Goal: Complete application form: Complete application form

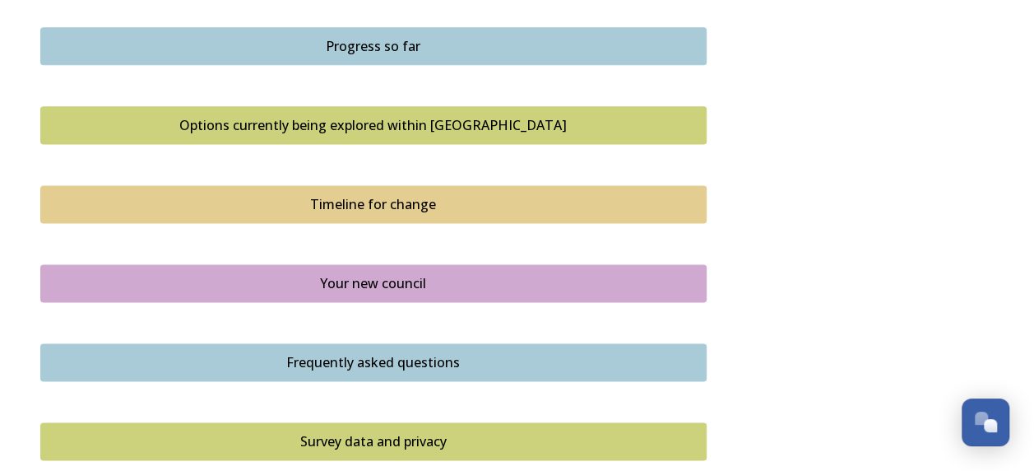
scroll to position [1295, 0]
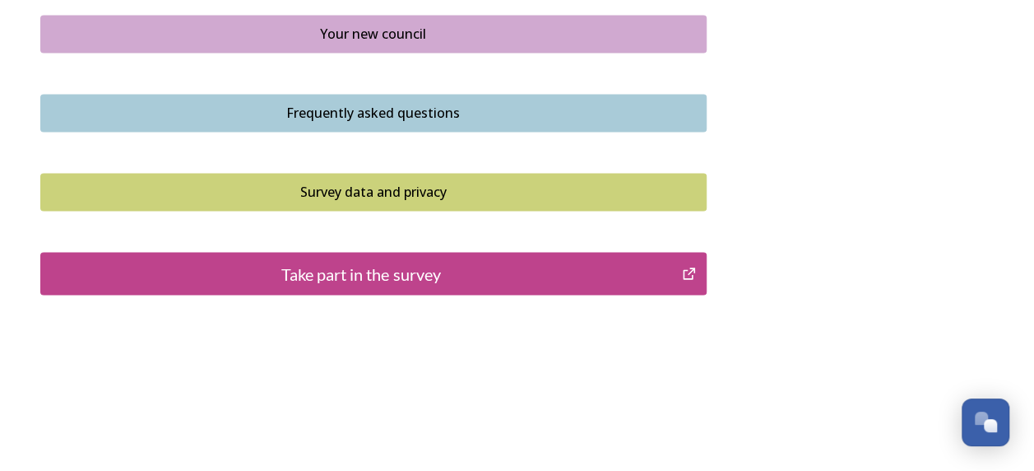
click at [392, 271] on div "Take part in the survey" at bounding box center [361, 273] width 625 height 25
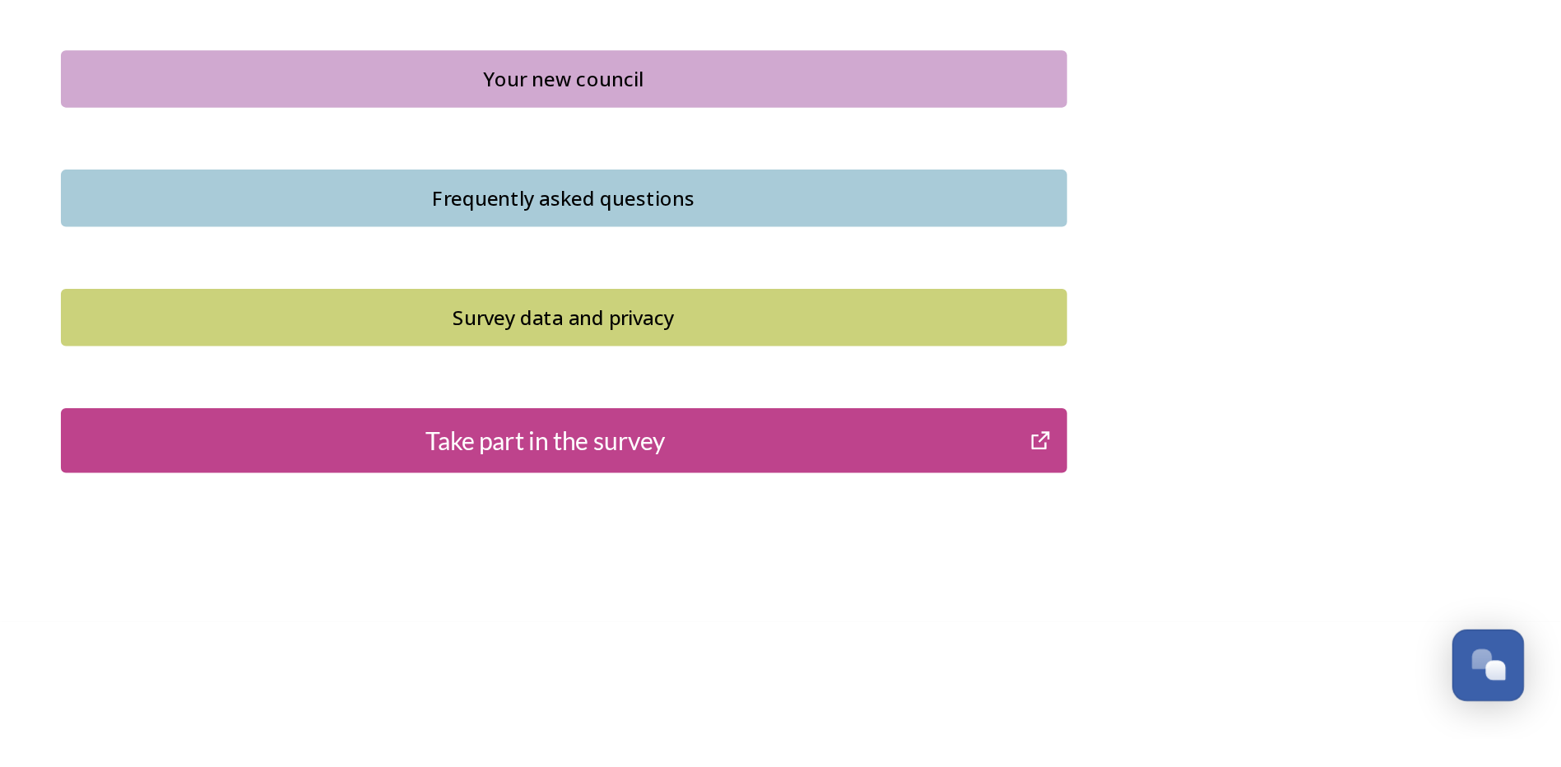
scroll to position [1004, 0]
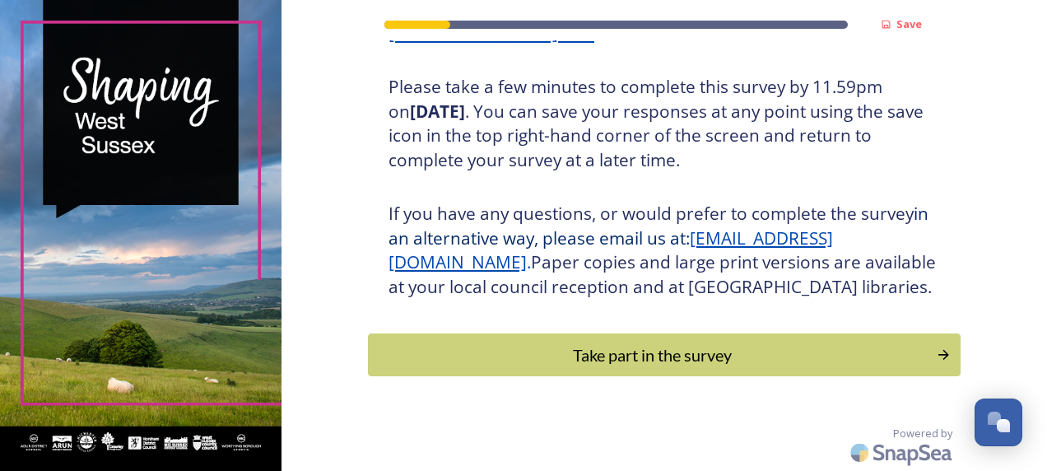
scroll to position [319, 0]
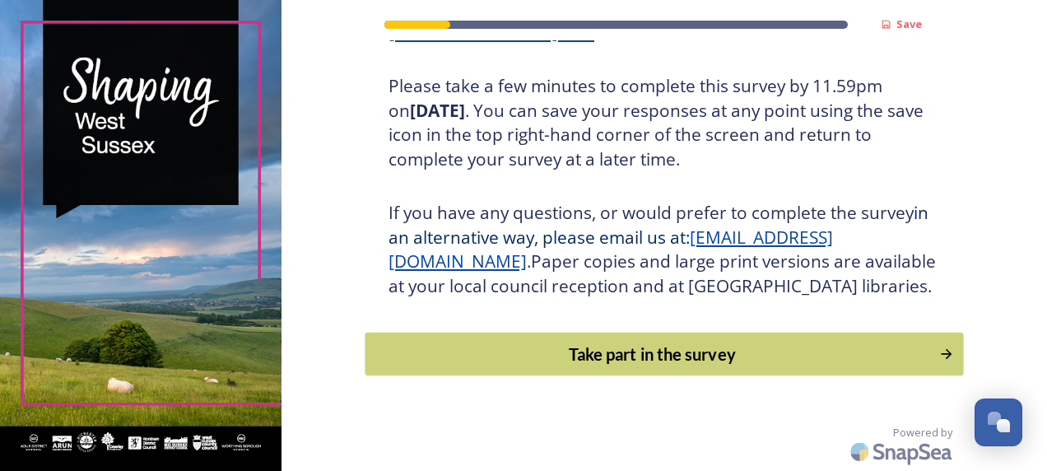
click at [662, 345] on div "Take part in the survey" at bounding box center [652, 353] width 556 height 25
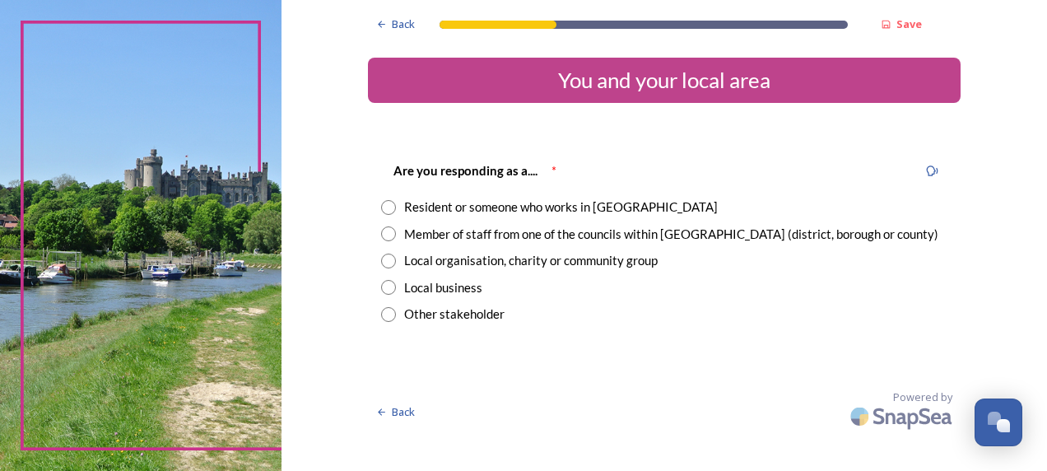
click at [389, 231] on input "radio" at bounding box center [388, 233] width 15 height 15
radio input "true"
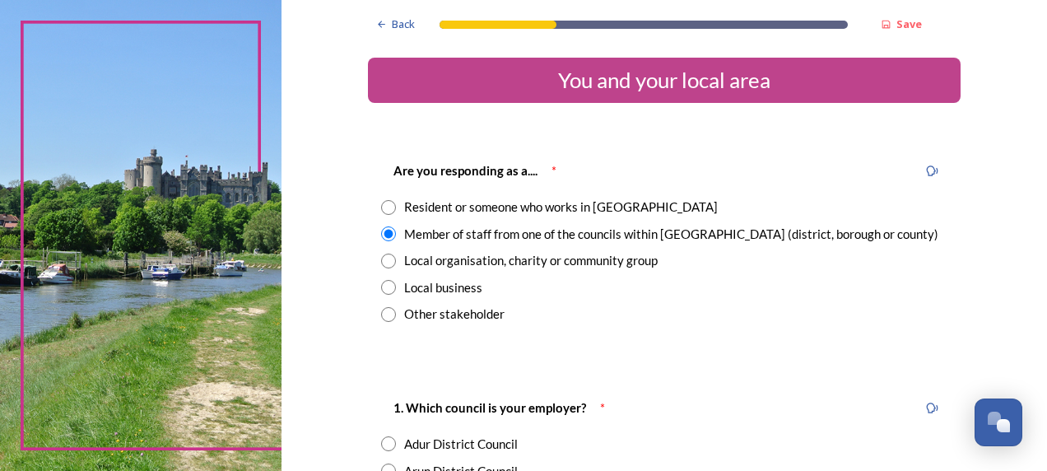
click at [388, 206] on input "radio" at bounding box center [388, 207] width 15 height 15
radio input "true"
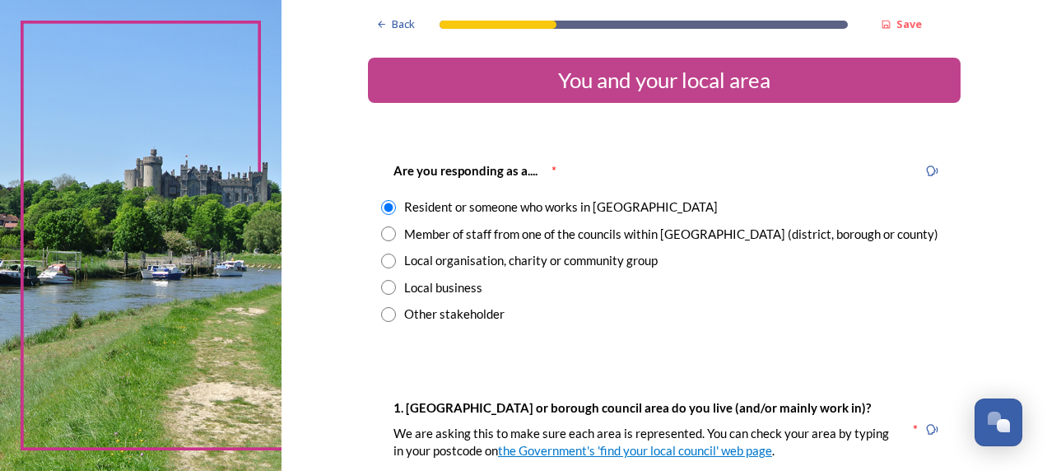
click at [386, 234] on input "radio" at bounding box center [388, 233] width 15 height 15
radio input "true"
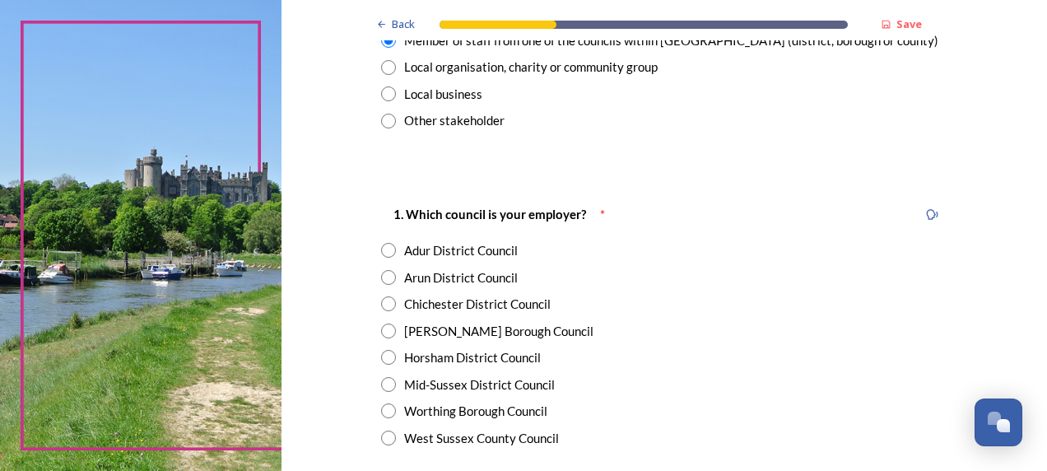
scroll to position [247, 0]
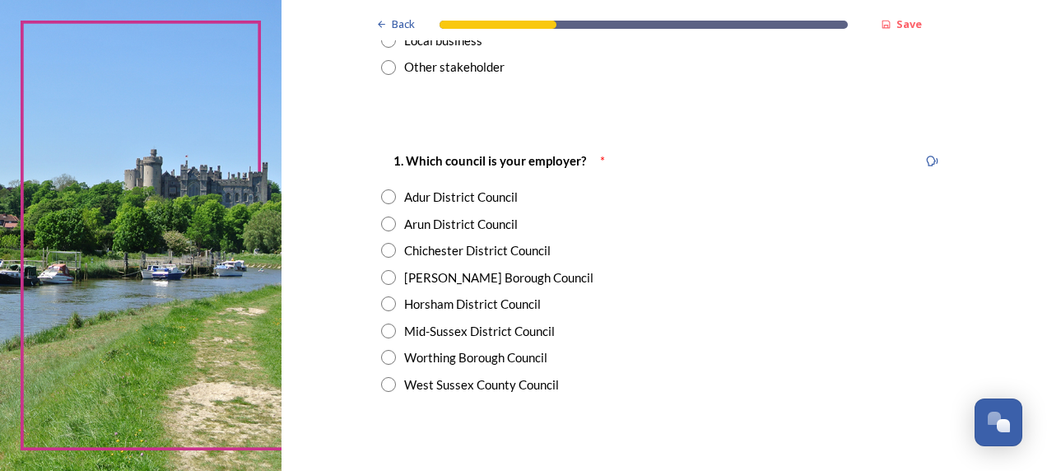
click at [386, 224] on input "radio" at bounding box center [388, 223] width 15 height 15
radio input "true"
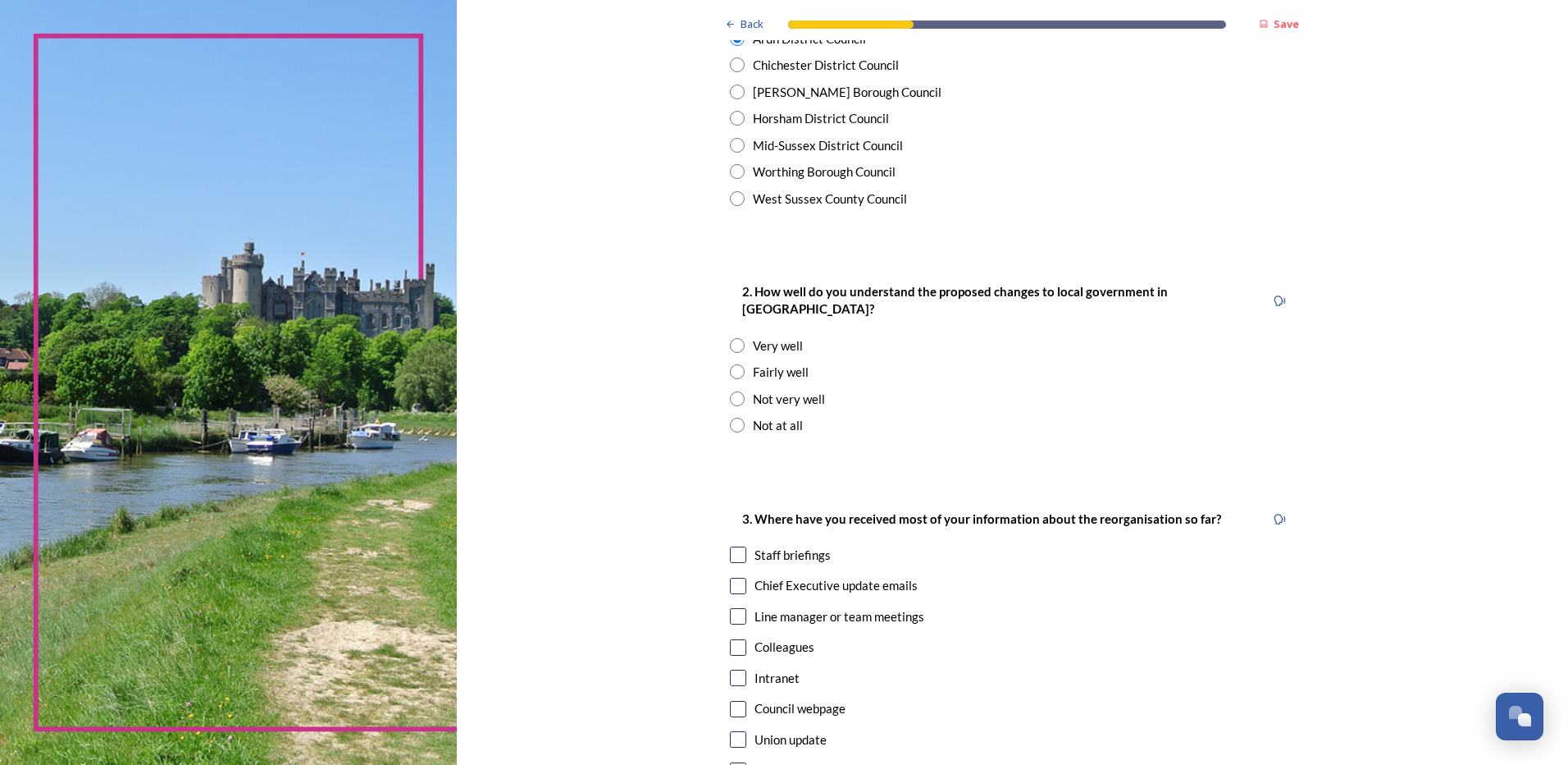
scroll to position [493, 0]
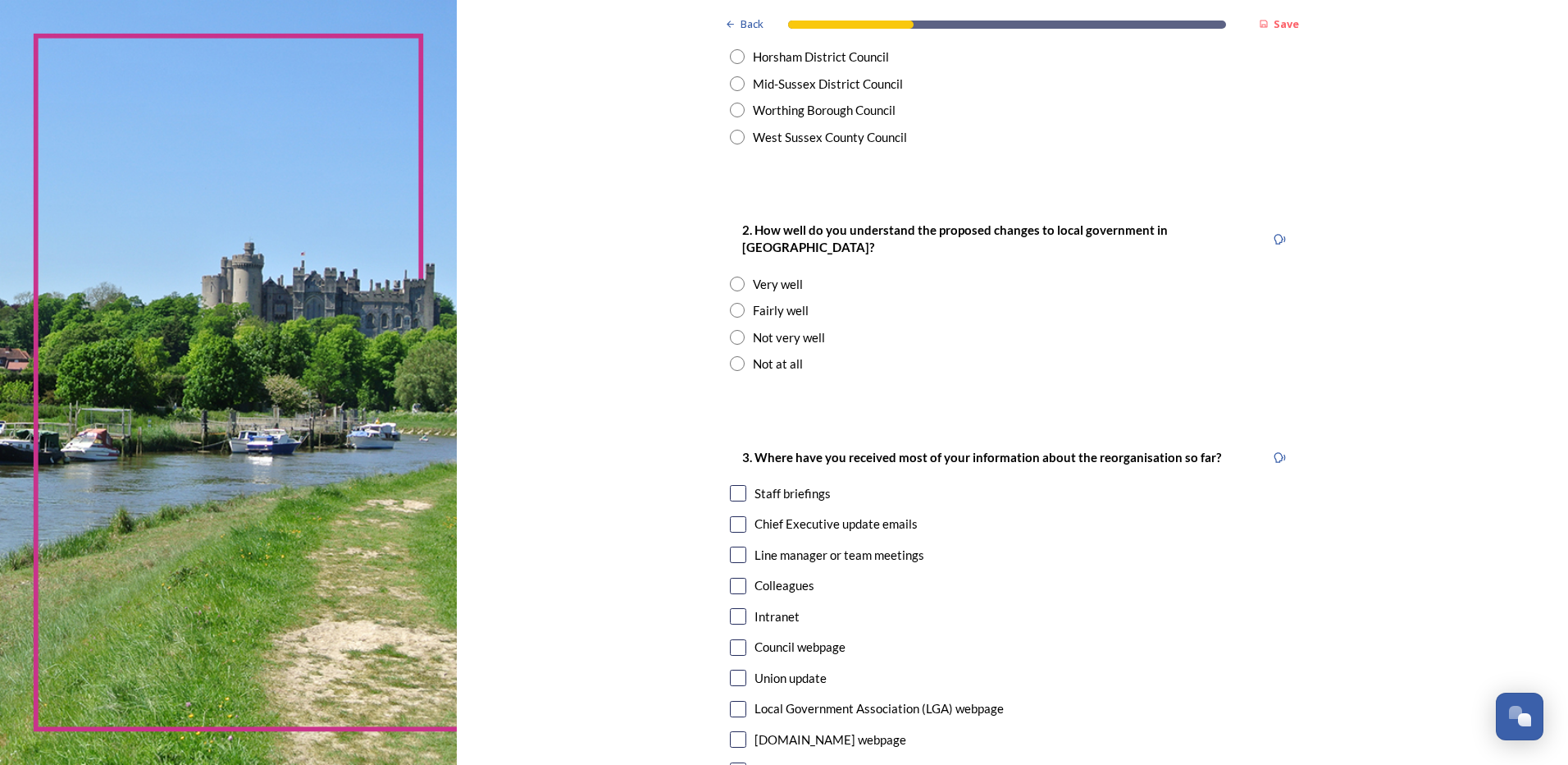
click at [735, 303] on input "radio" at bounding box center [737, 310] width 15 height 15
radio input "true"
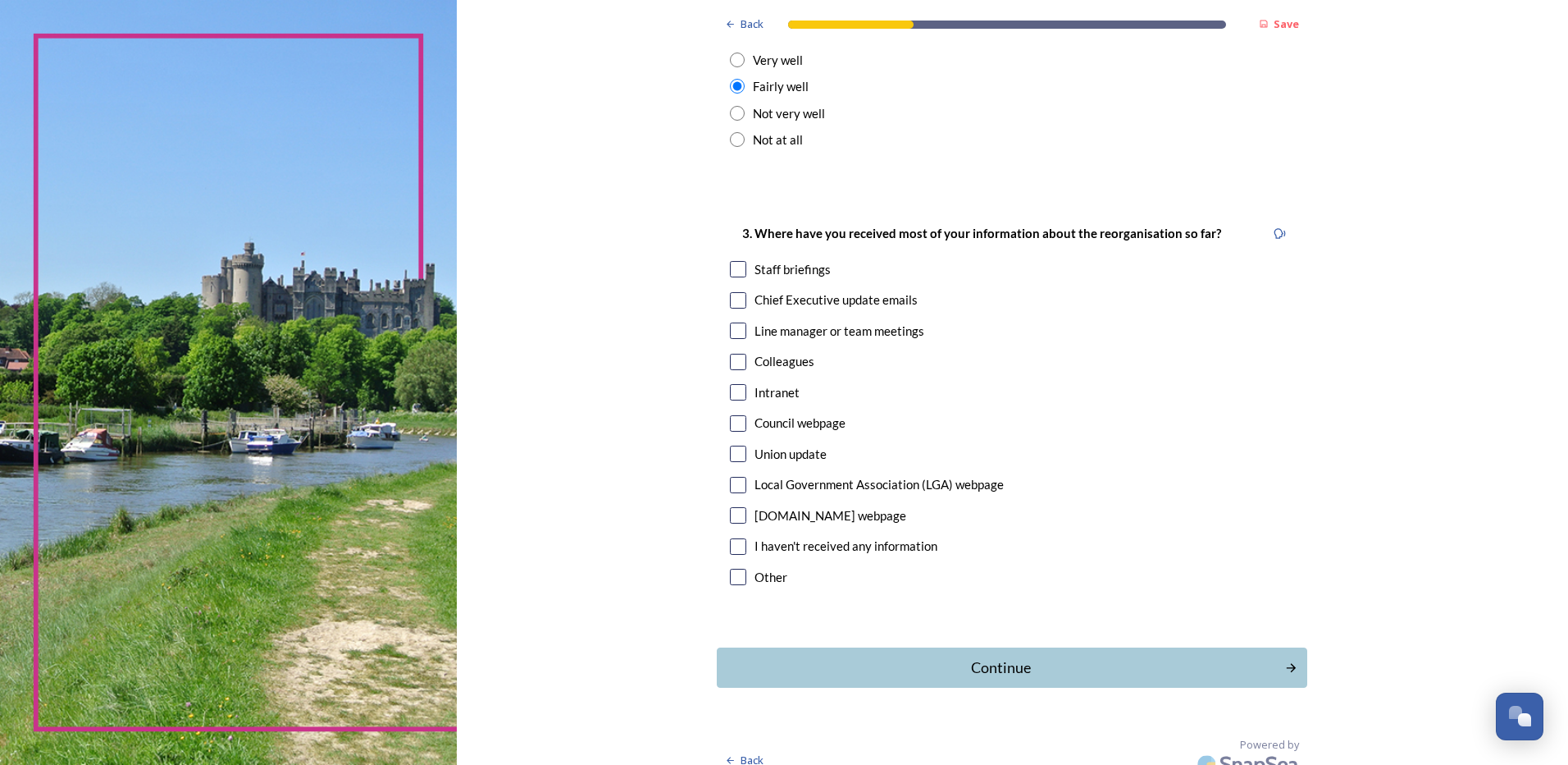
scroll to position [717, 0]
click at [730, 260] on input "checkbox" at bounding box center [738, 268] width 16 height 16
checkbox input "true"
click at [731, 383] on input "checkbox" at bounding box center [738, 391] width 16 height 16
checkbox input "true"
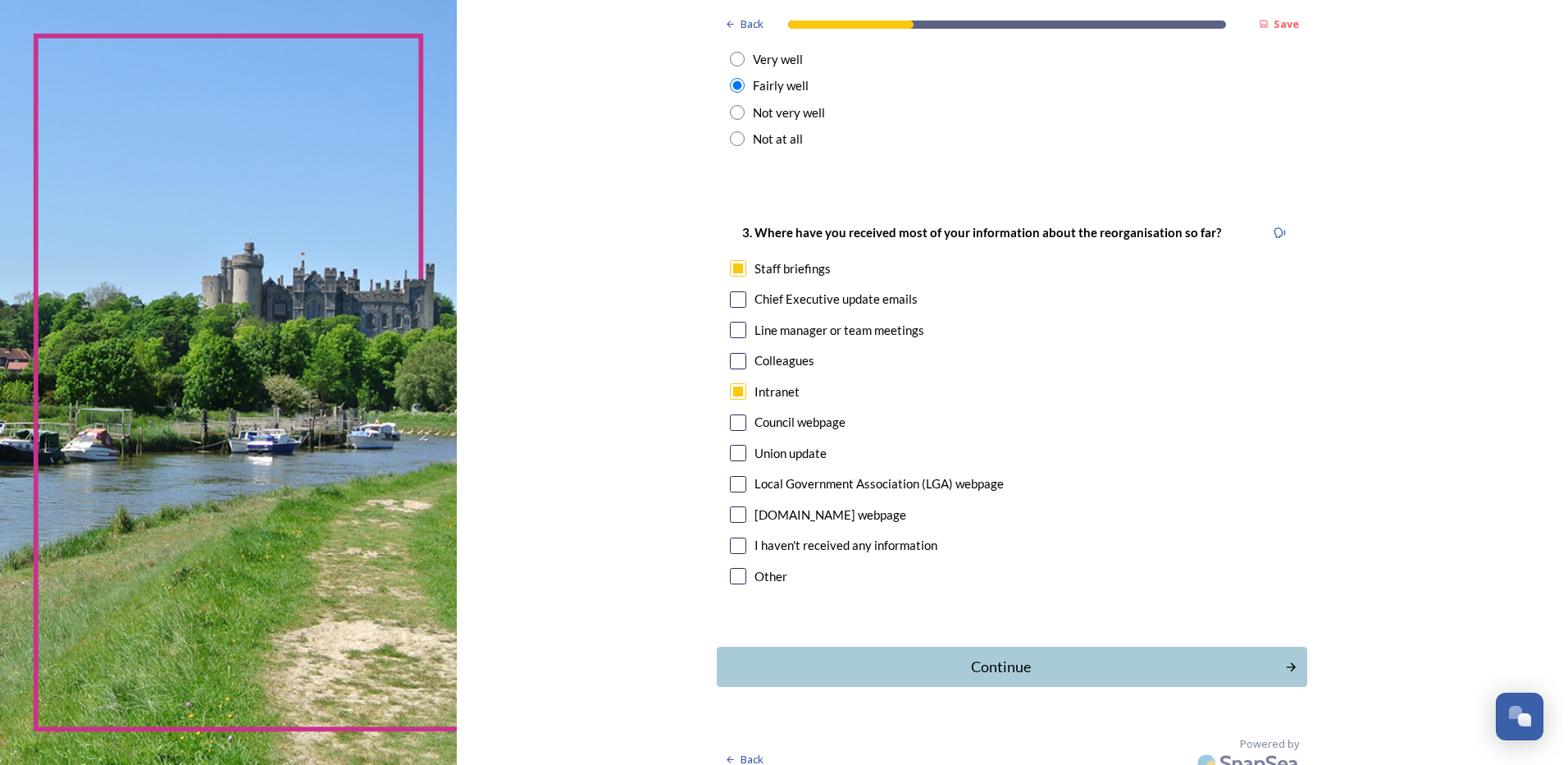
click at [731, 291] on input "checkbox" at bounding box center [738, 299] width 16 height 16
checkbox input "true"
click at [732, 353] on input "checkbox" at bounding box center [738, 361] width 16 height 16
checkbox input "true"
click at [1003, 469] on div "Continue" at bounding box center [1001, 666] width 555 height 22
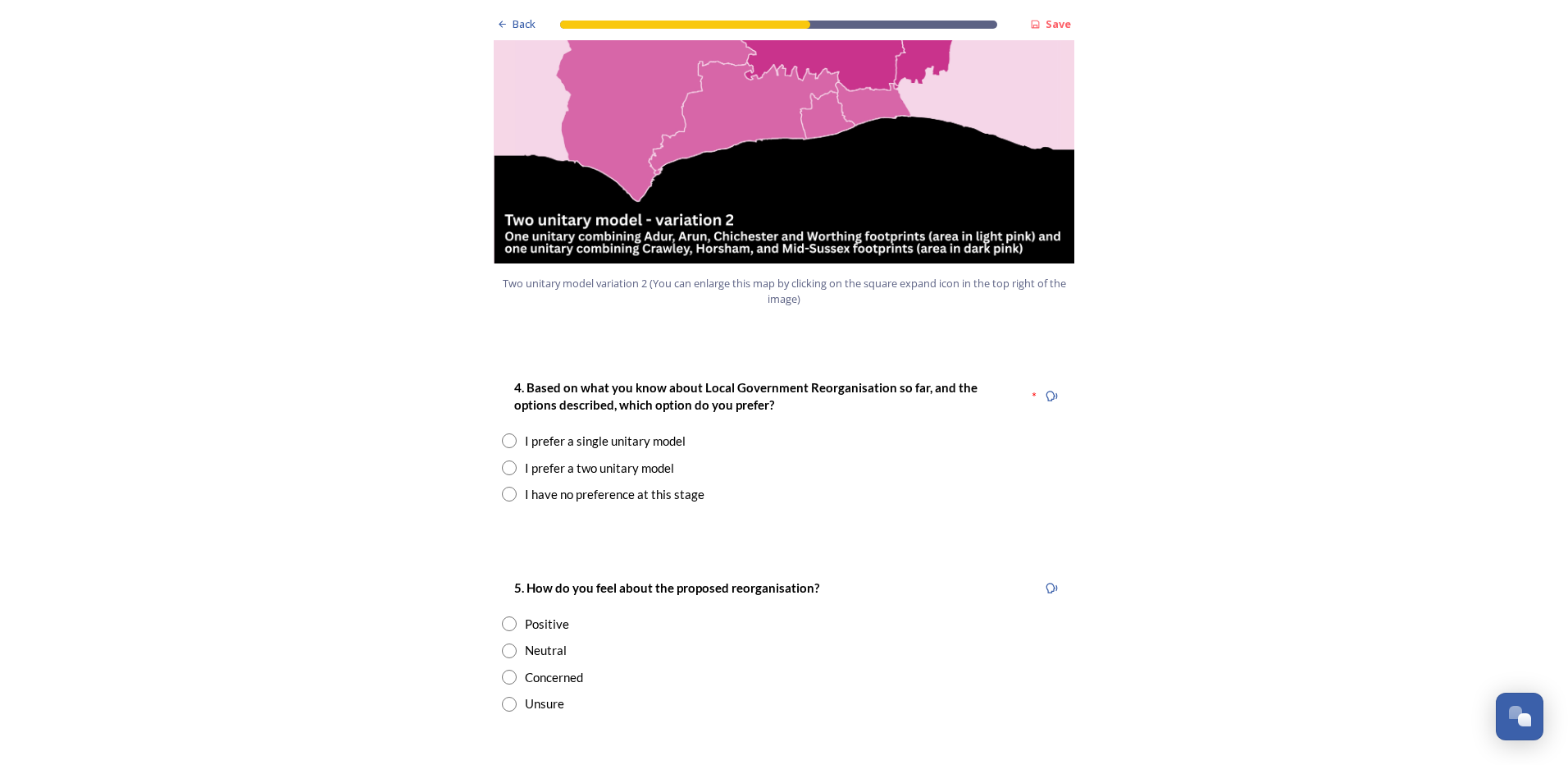
scroll to position [1970, 0]
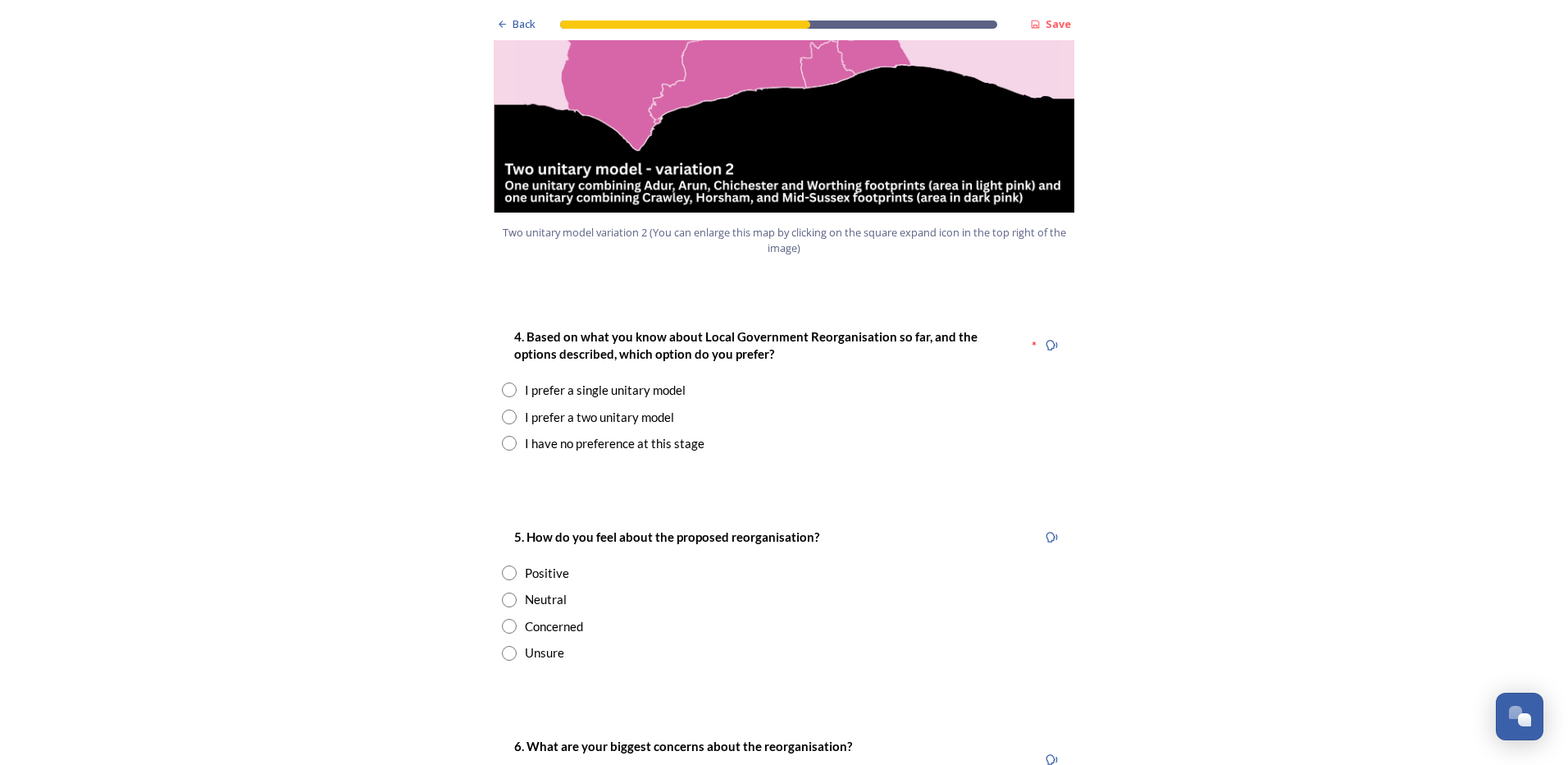
click at [504, 410] on input "radio" at bounding box center [509, 417] width 15 height 15
radio input "true"
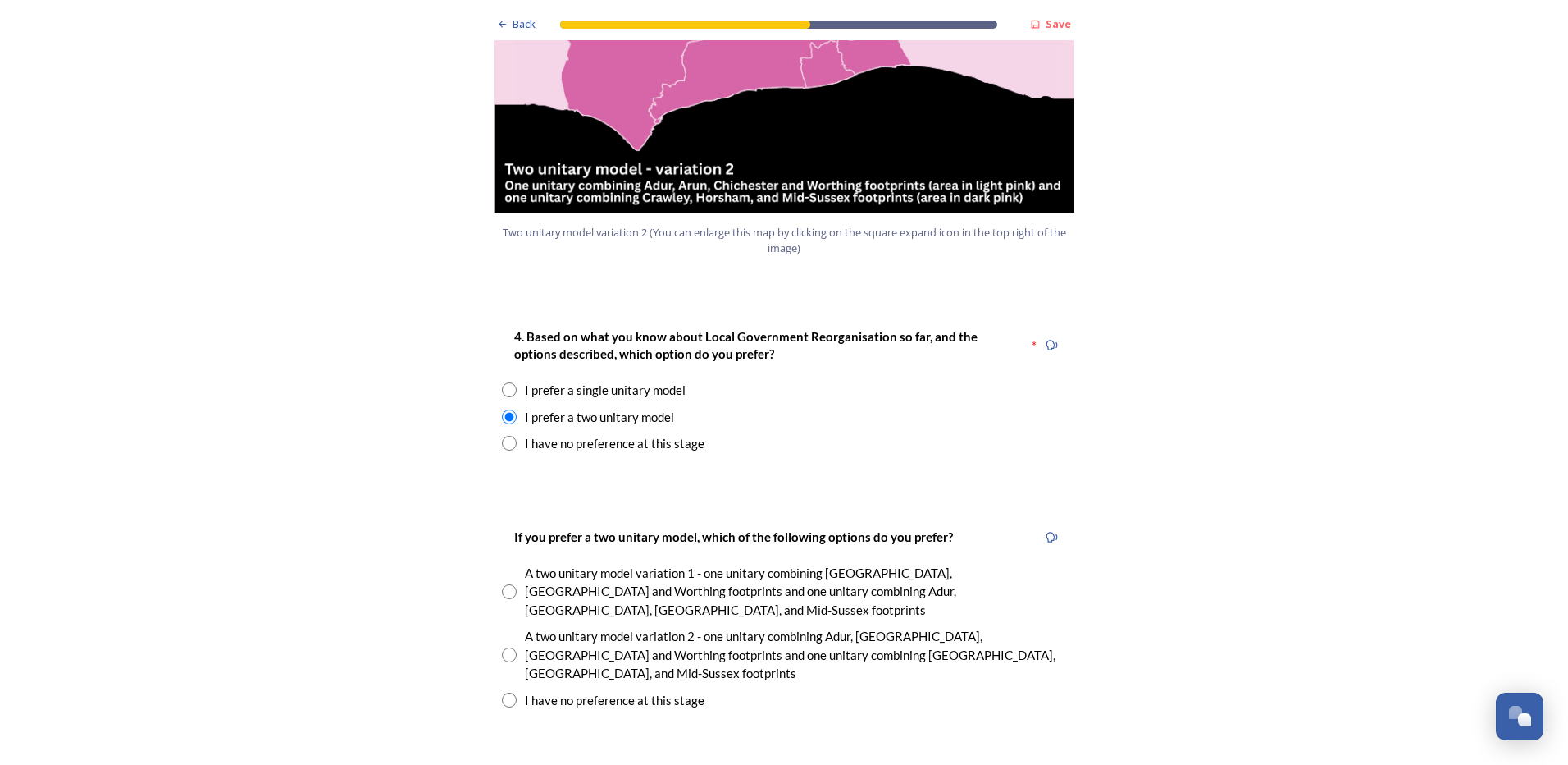
click at [504, 469] on input "radio" at bounding box center [509, 654] width 15 height 15
radio input "true"
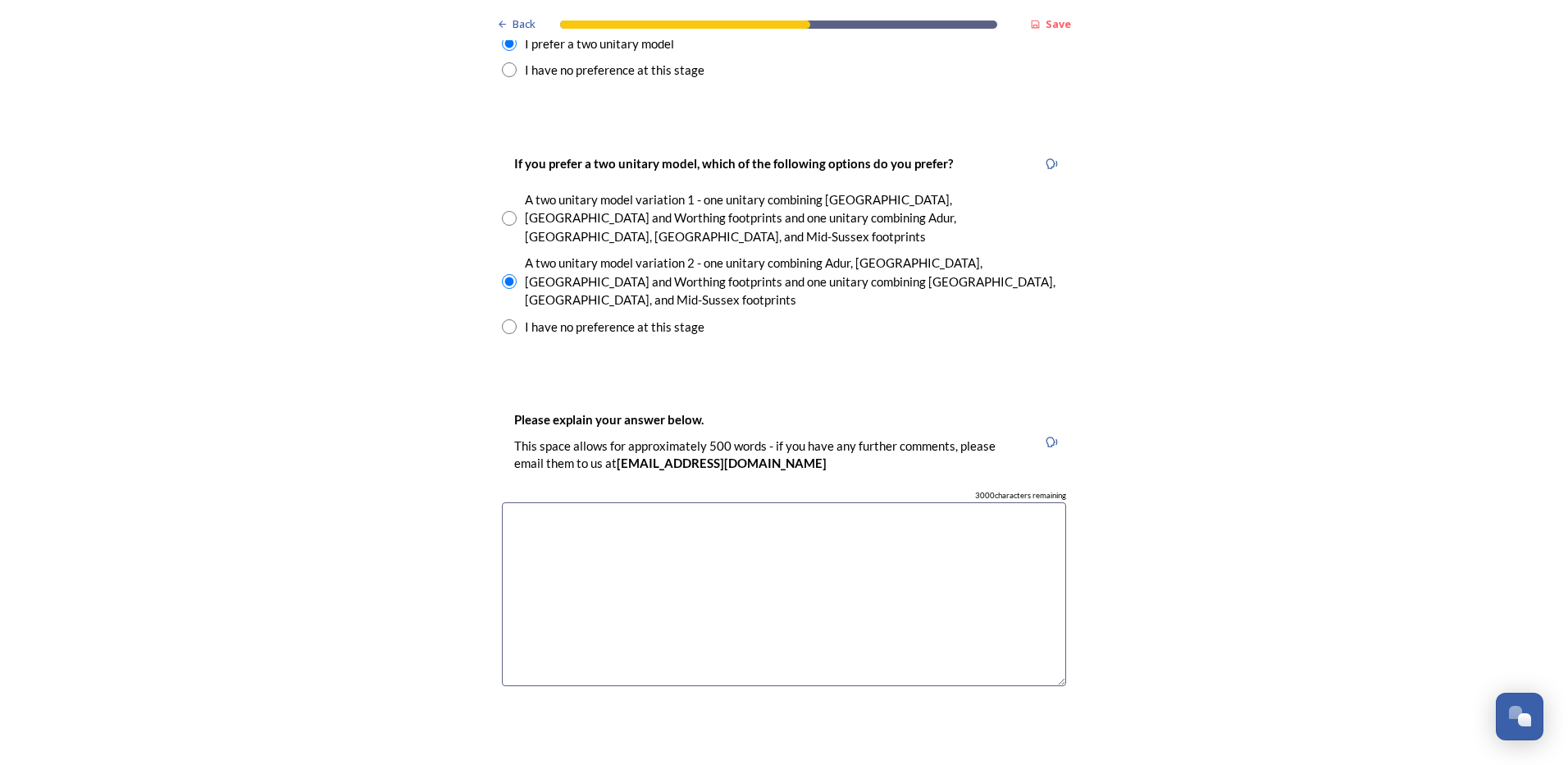
scroll to position [2380, 0]
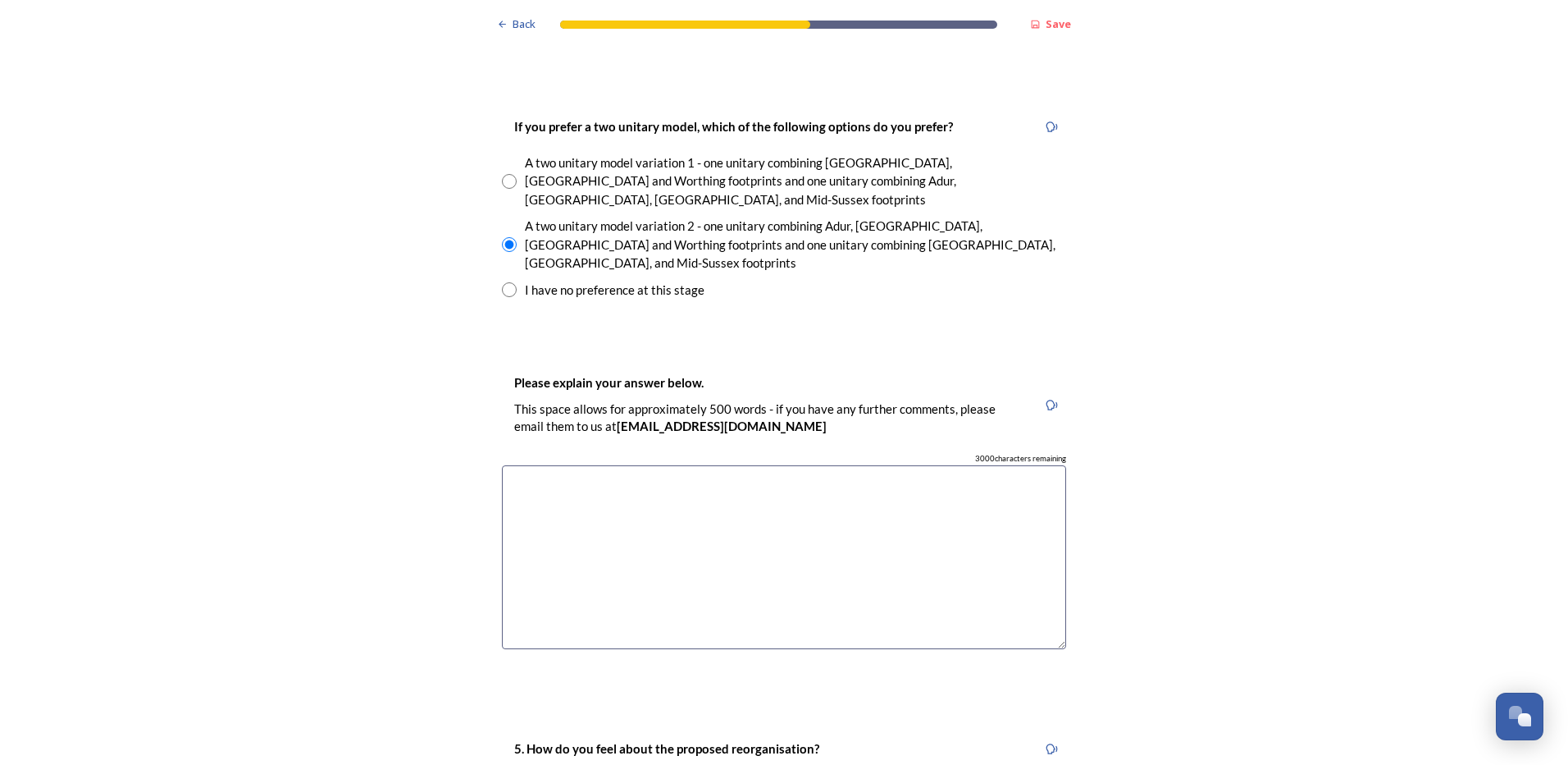
click at [817, 466] on textarea at bounding box center [784, 558] width 564 height 185
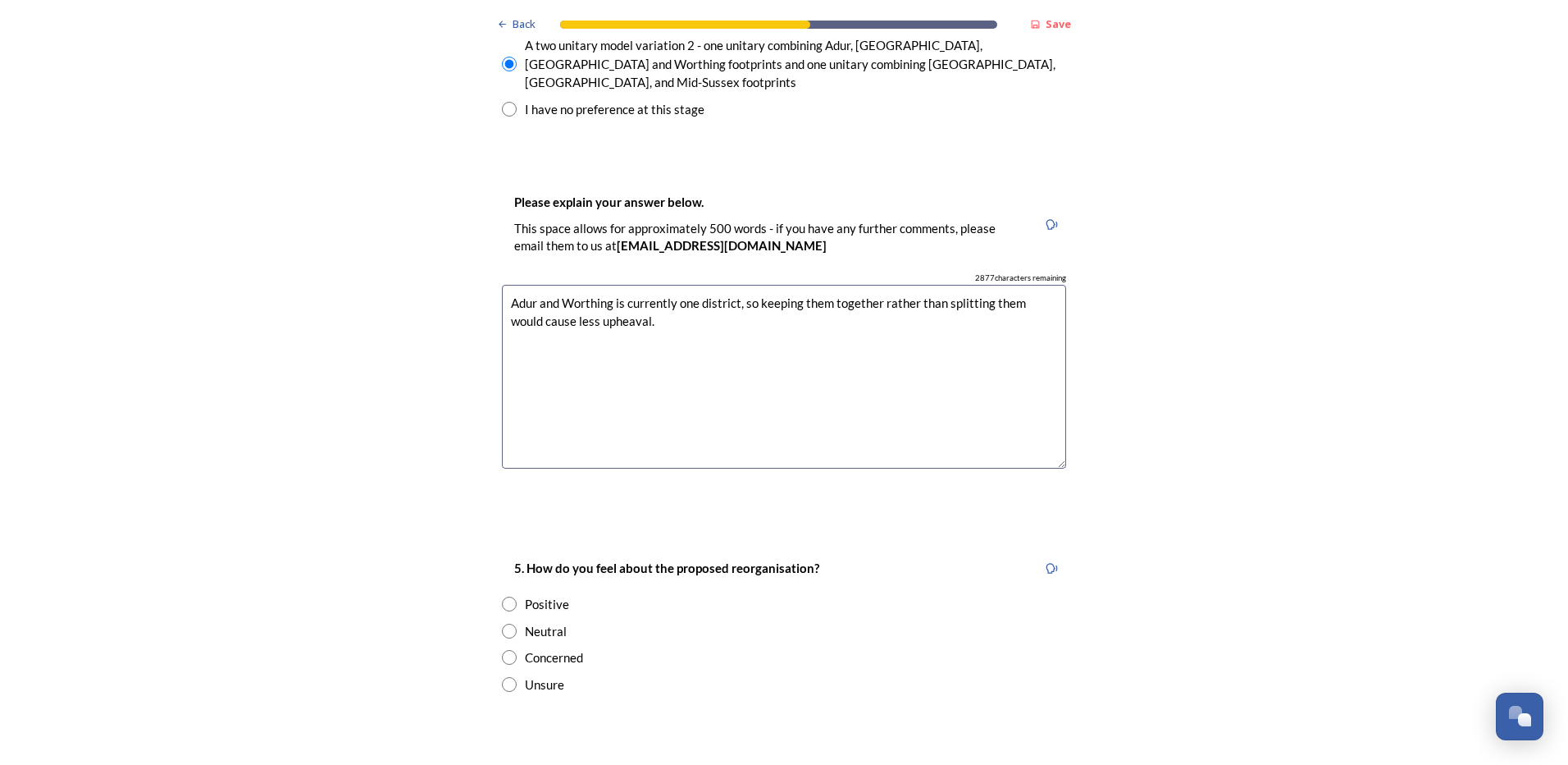
scroll to position [2626, 0]
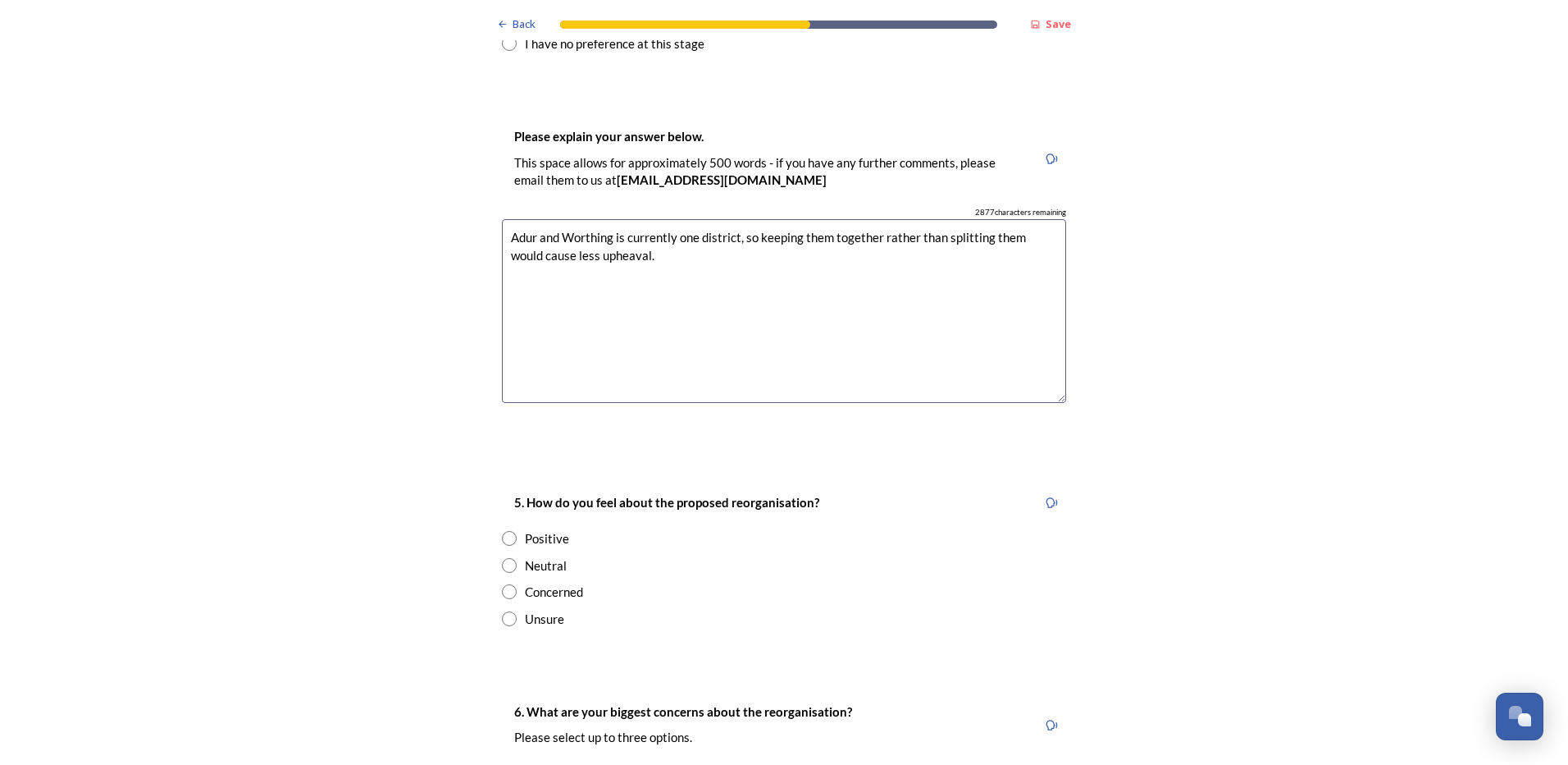
type textarea "Adur and Worthing is currently one district, so keeping them together rather th…"
click at [506, 469] on input "radio" at bounding box center [509, 566] width 15 height 15
radio input "true"
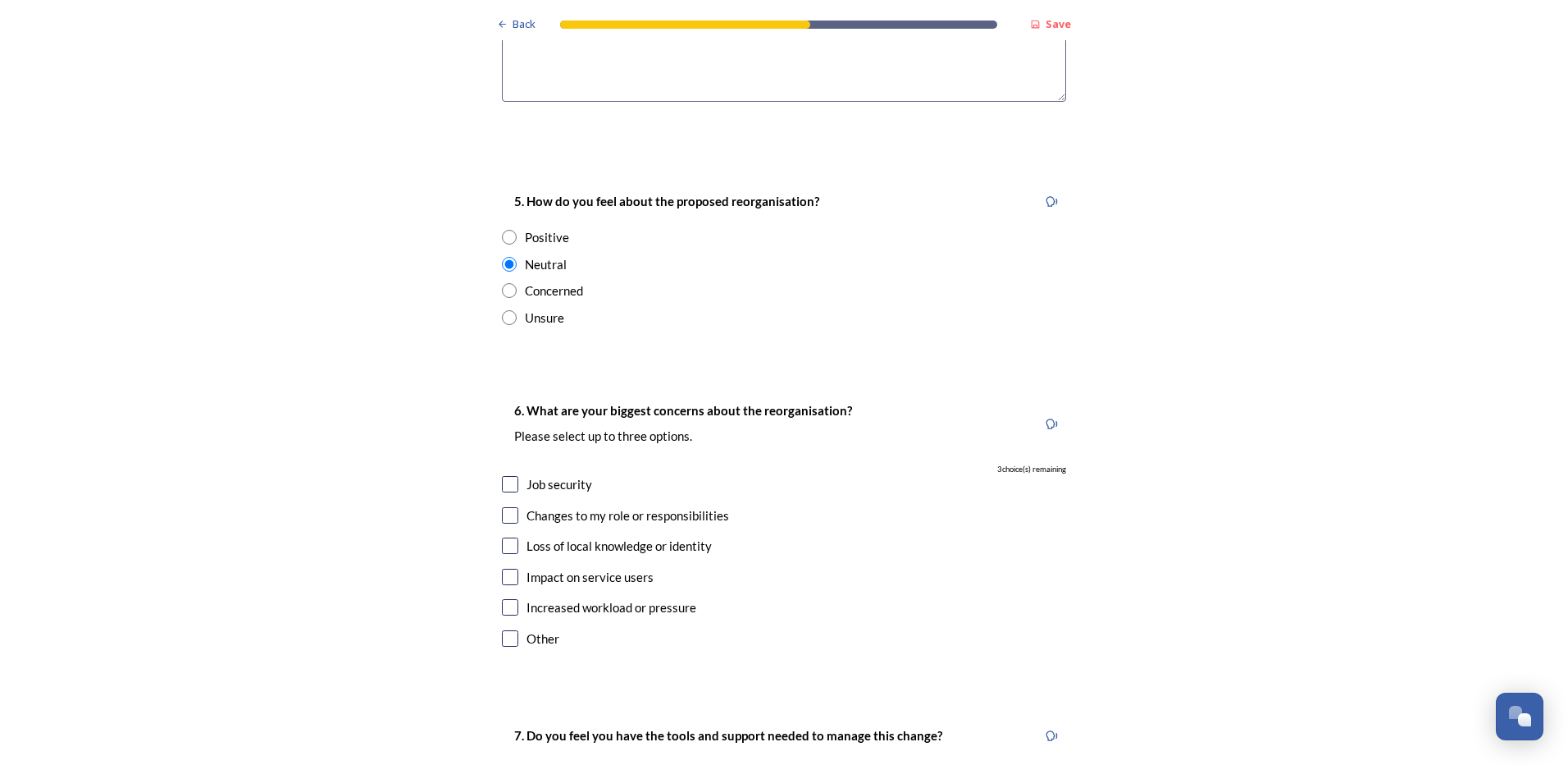
scroll to position [2954, 0]
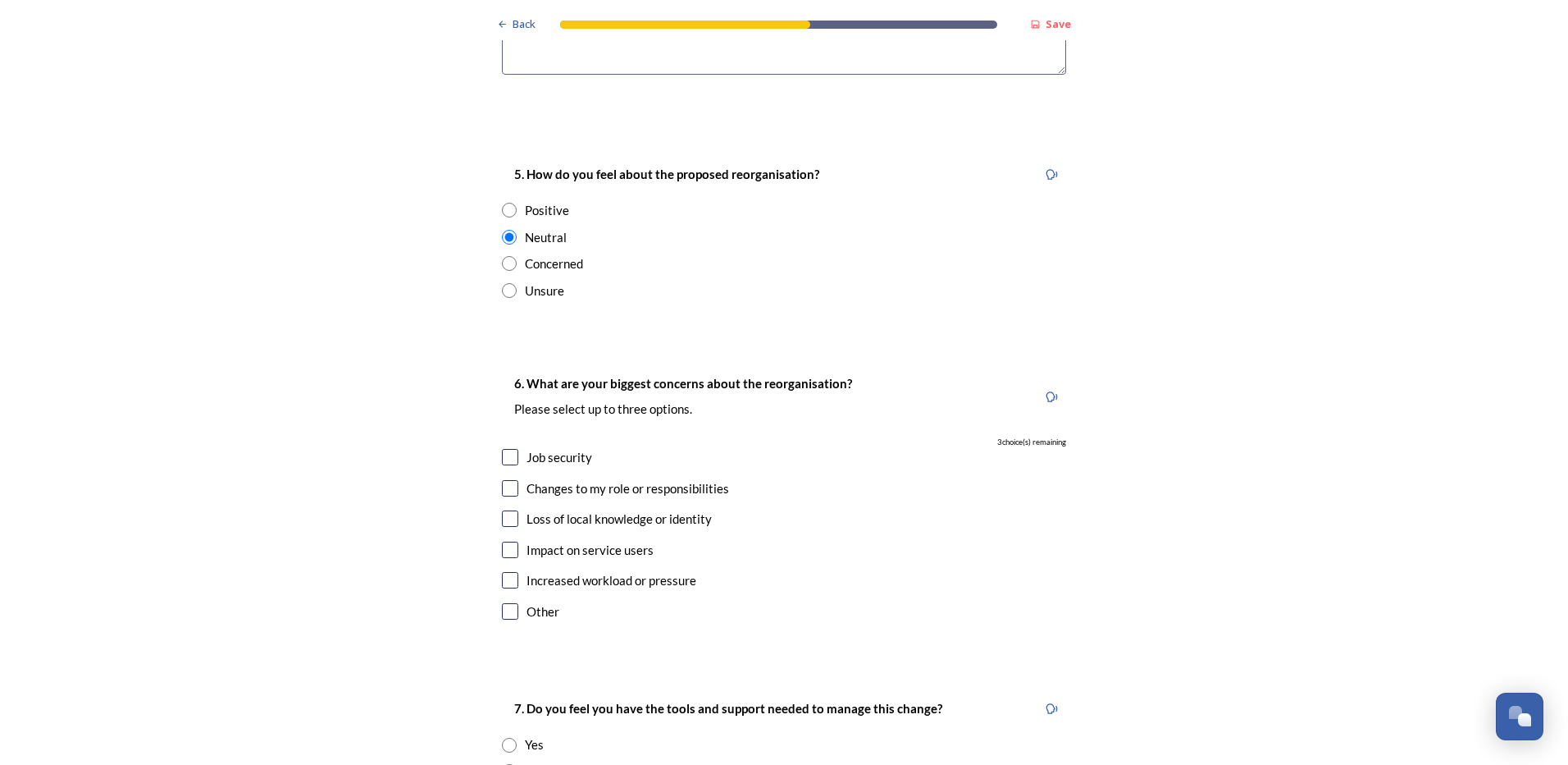
click at [502, 469] on input "checkbox" at bounding box center [510, 550] width 16 height 16
checkbox input "true"
click at [502, 469] on input "checkbox" at bounding box center [510, 519] width 16 height 16
checkbox input "true"
click at [502, 449] on input "checkbox" at bounding box center [510, 457] width 16 height 16
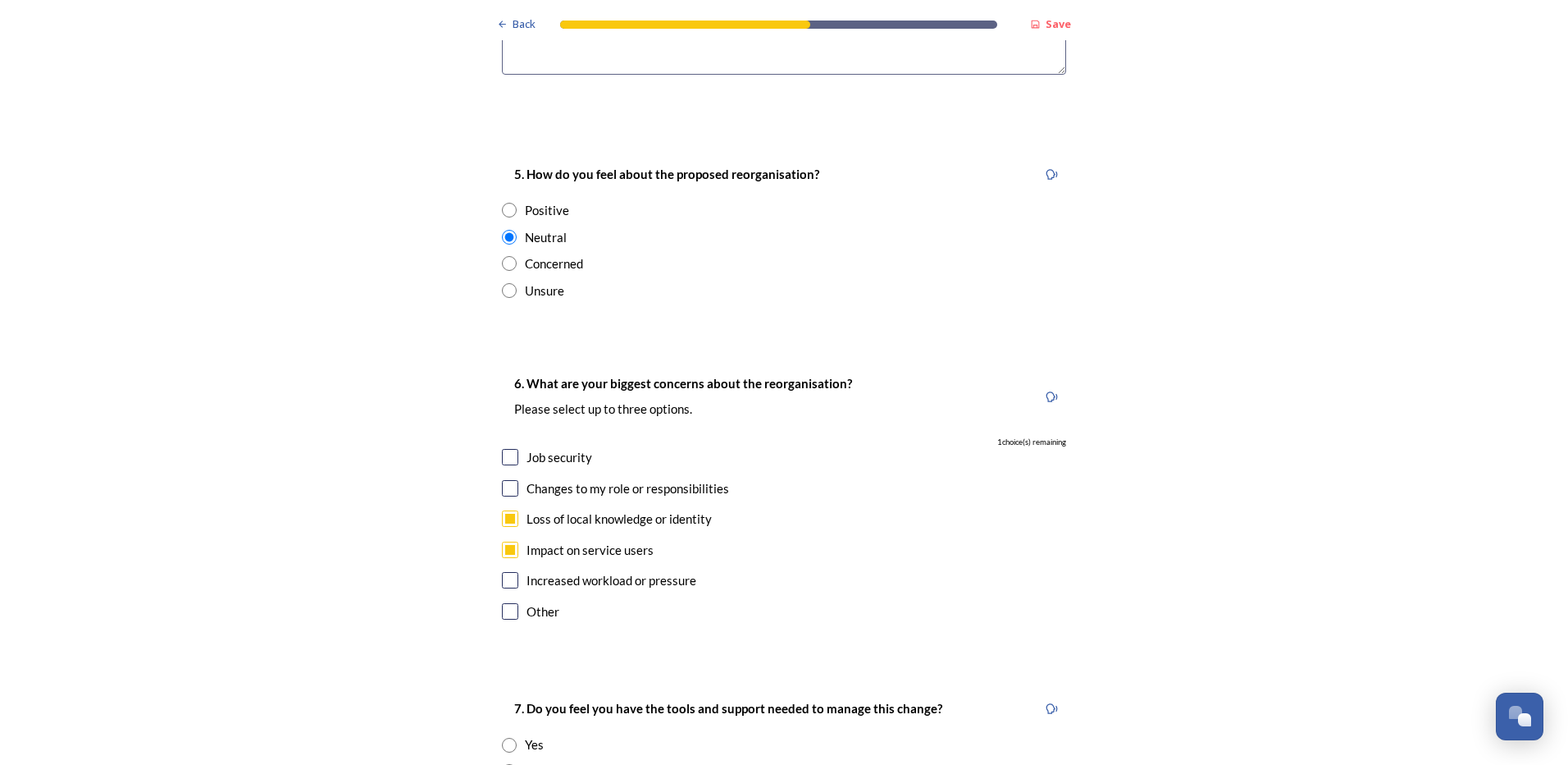
checkbox input "true"
click at [503, 469] on input "checkbox" at bounding box center [510, 488] width 16 height 16
checkbox input "false"
click at [503, 469] on input "checkbox" at bounding box center [510, 550] width 16 height 16
checkbox input "false"
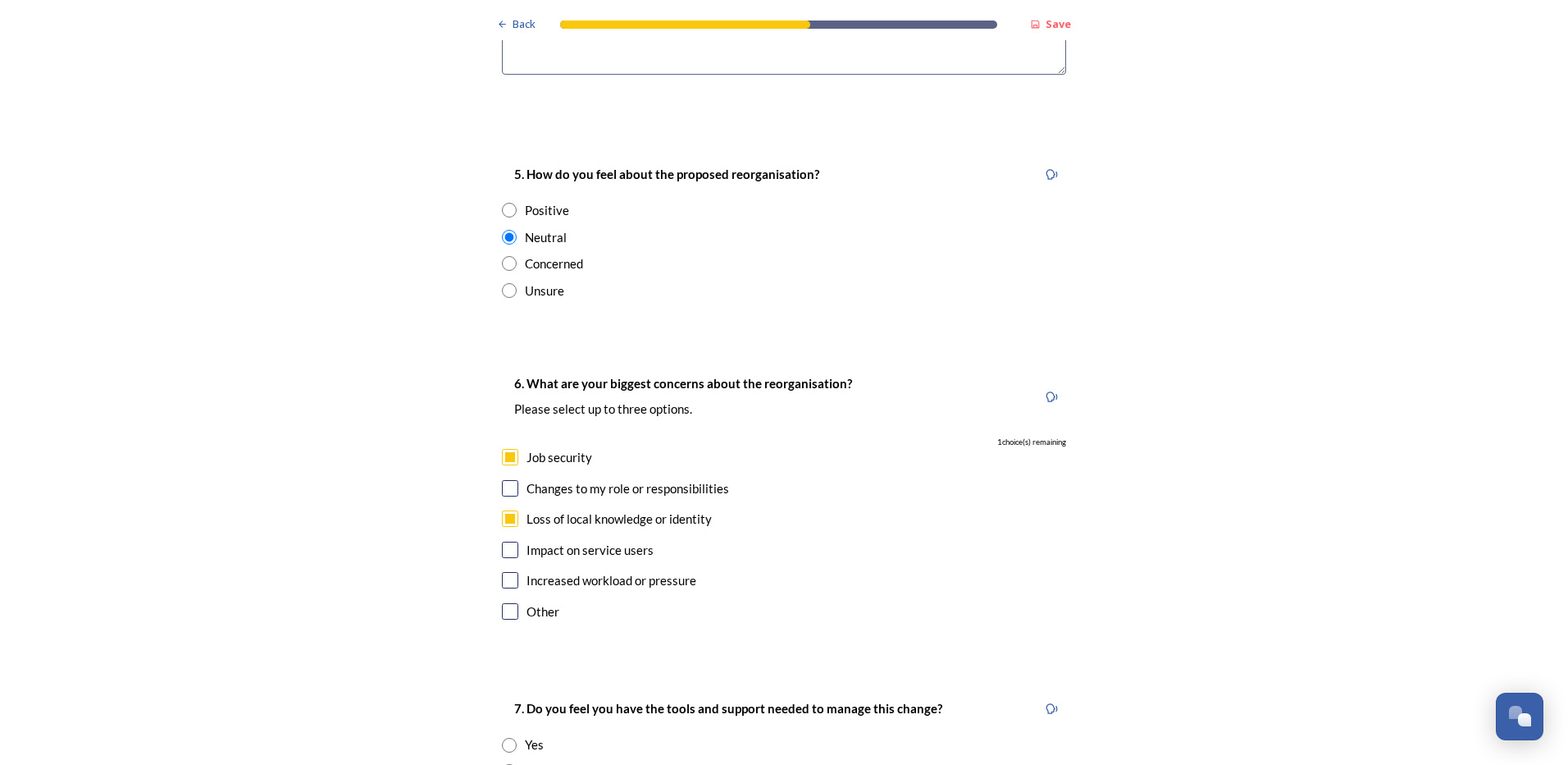
click at [503, 469] on input "checkbox" at bounding box center [510, 488] width 16 height 16
checkbox input "true"
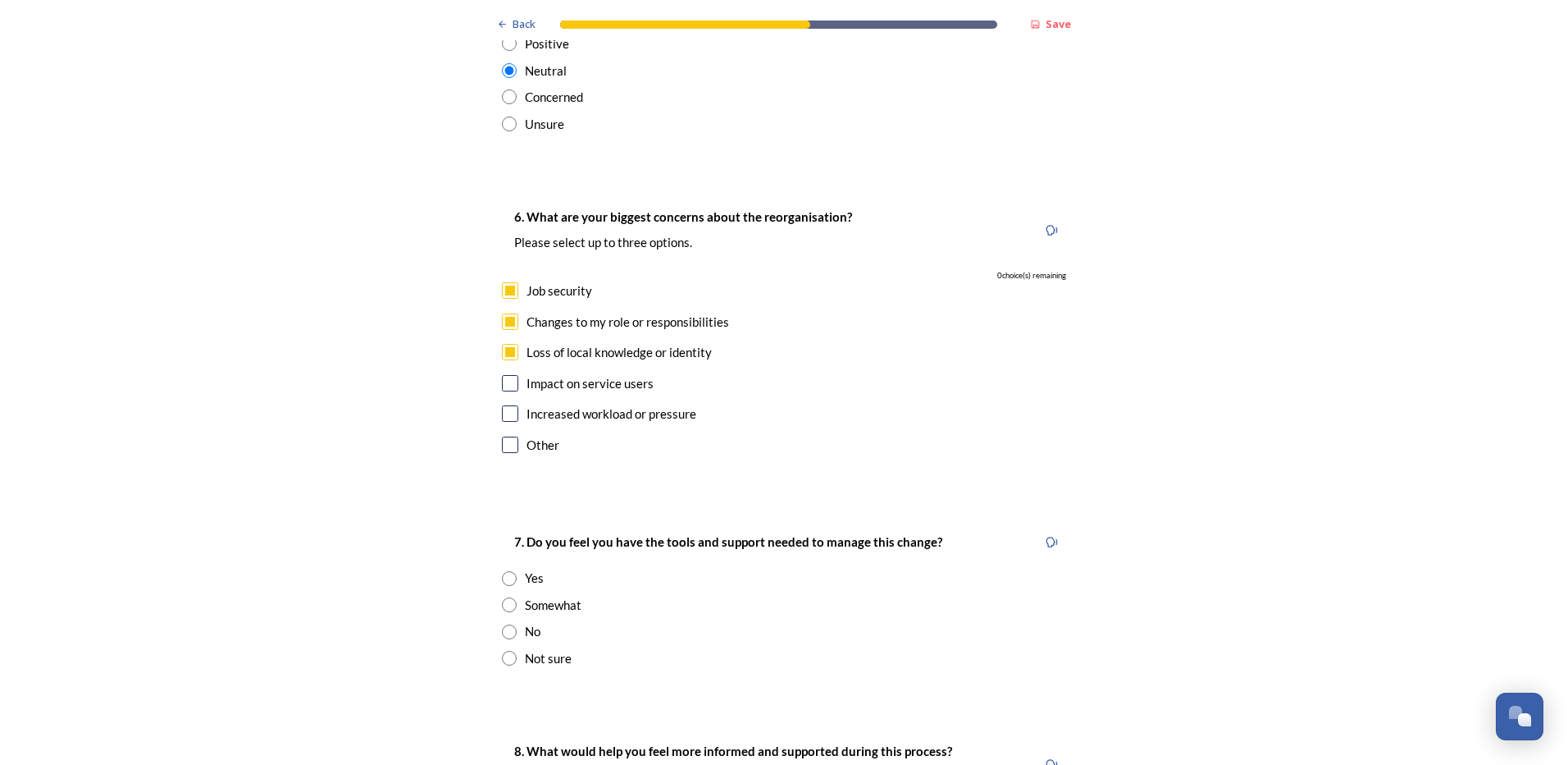
scroll to position [3201, 0]
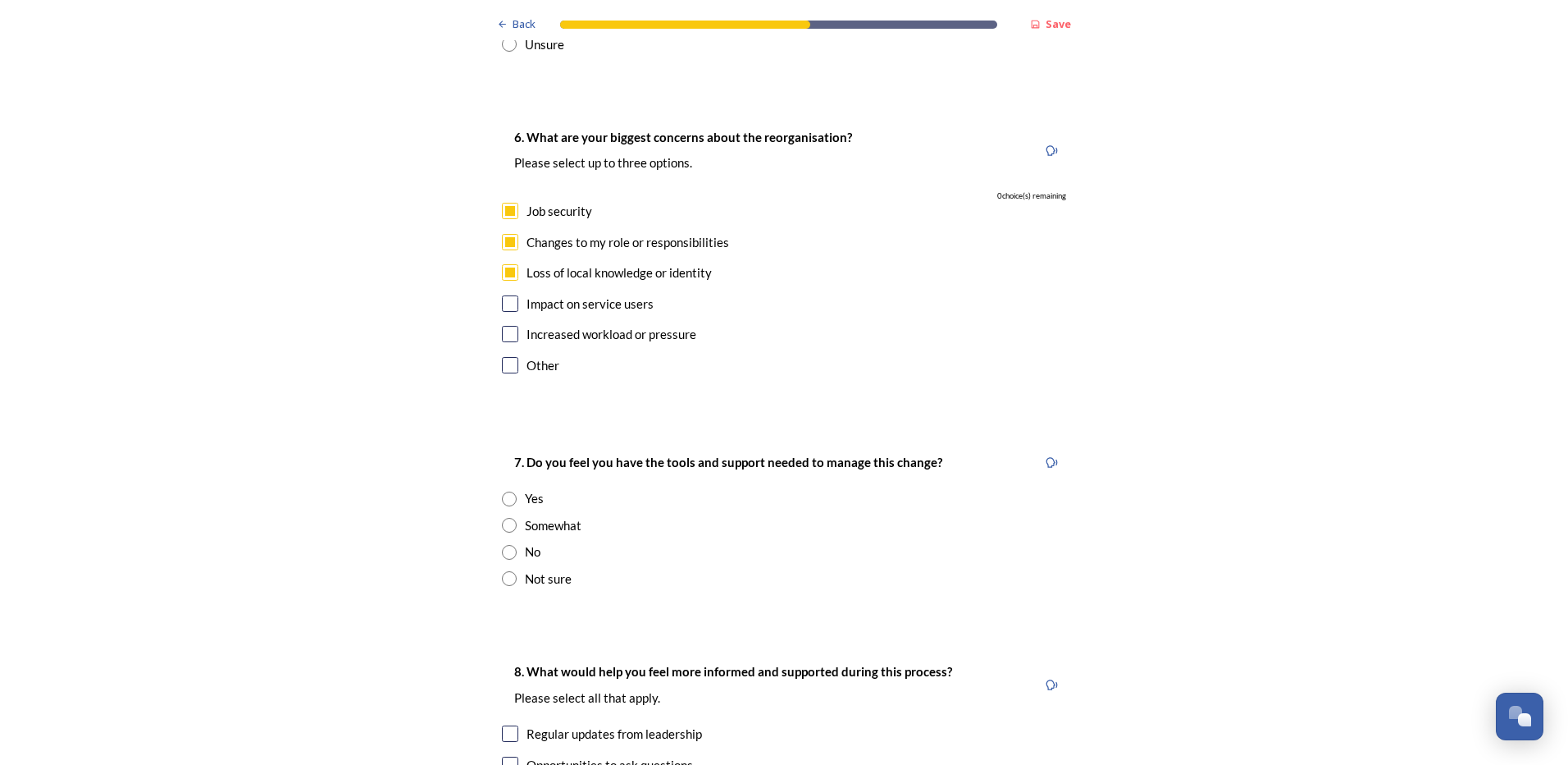
click at [502, 469] on input "radio" at bounding box center [509, 525] width 15 height 15
radio input "true"
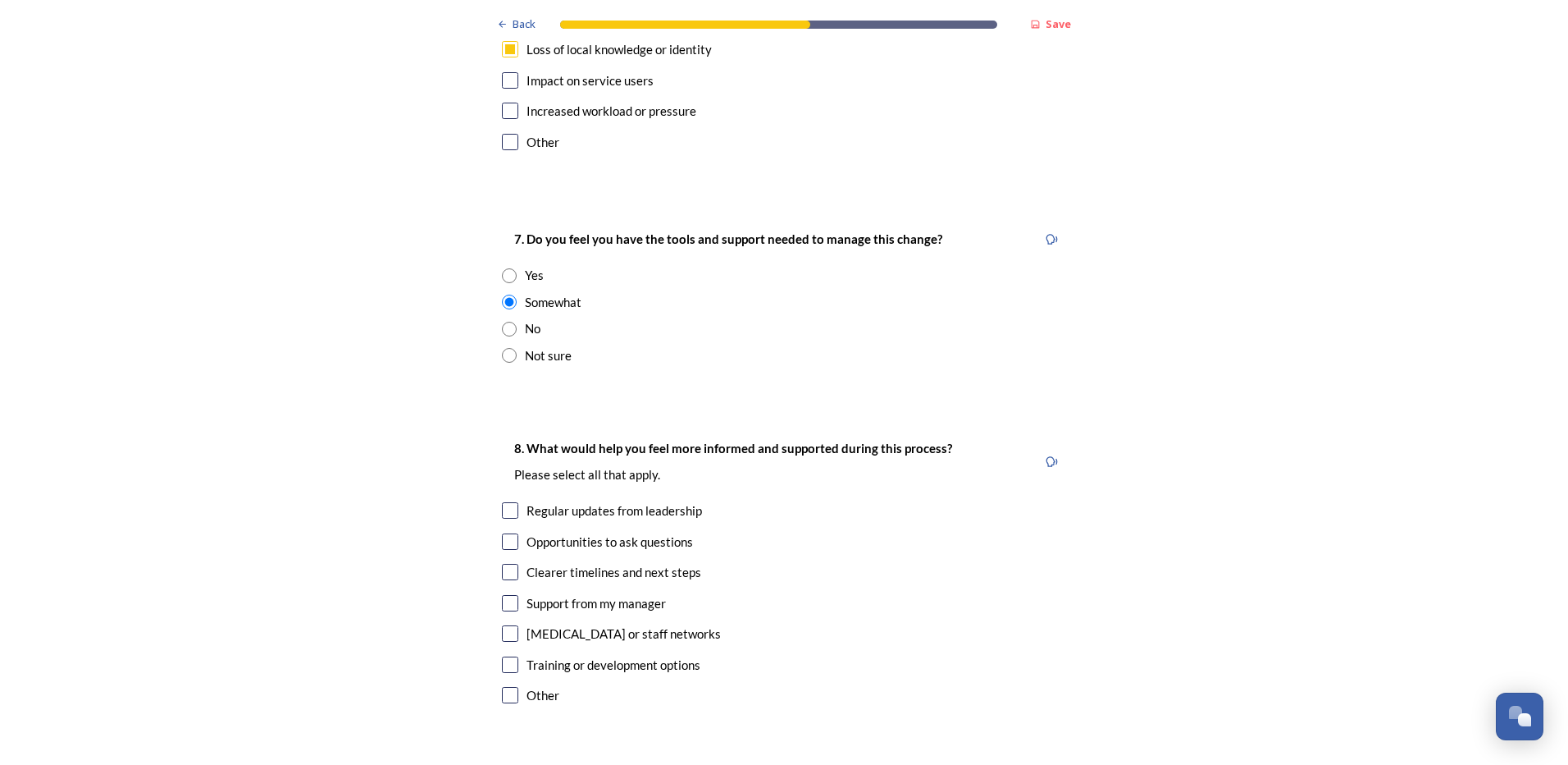
scroll to position [3447, 0]
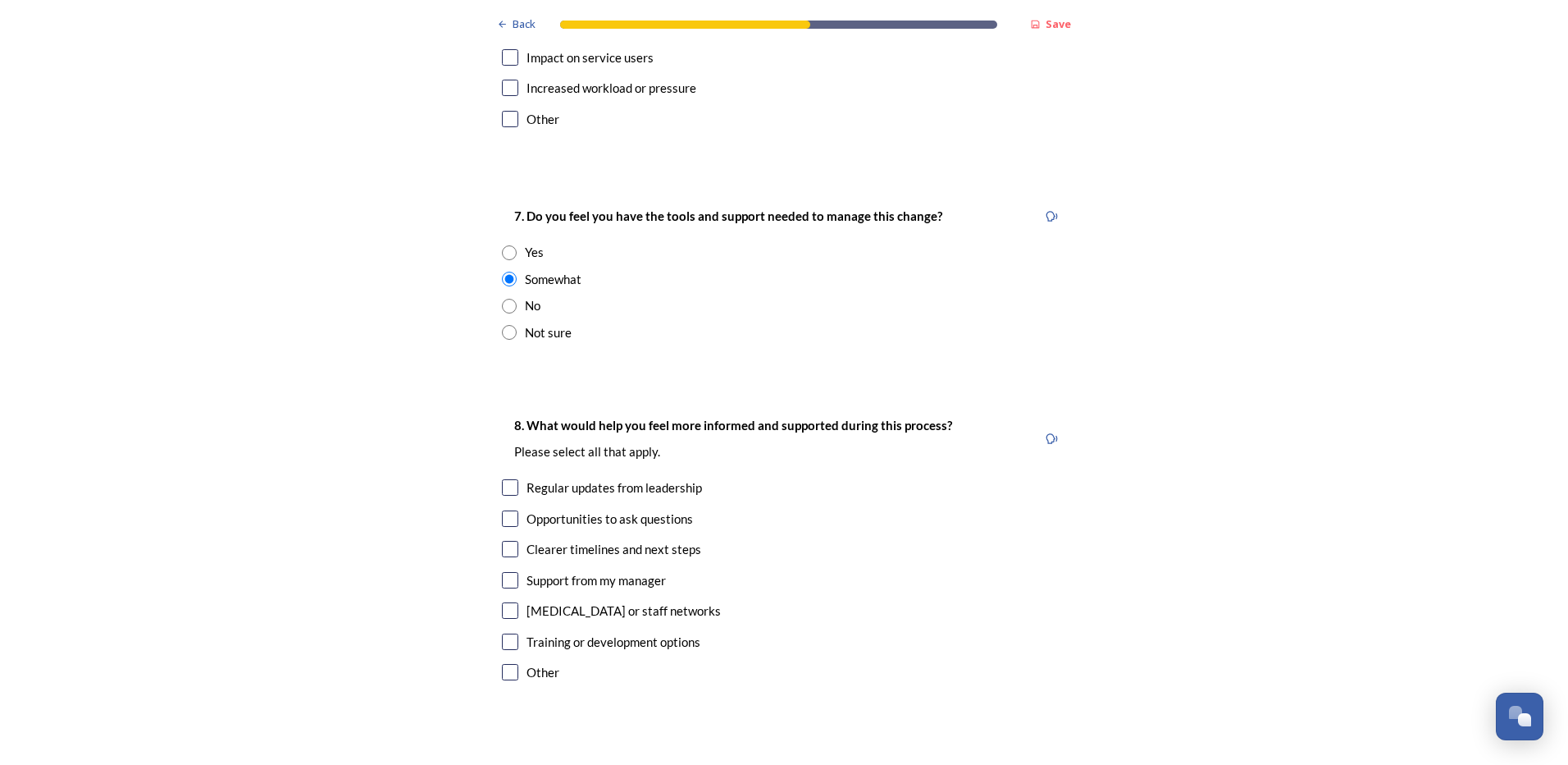
click at [503, 469] on input "checkbox" at bounding box center [510, 549] width 16 height 16
checkbox input "true"
click at [506, 469] on input "checkbox" at bounding box center [510, 488] width 16 height 16
checkbox input "true"
click at [502, 469] on input "checkbox" at bounding box center [510, 519] width 16 height 16
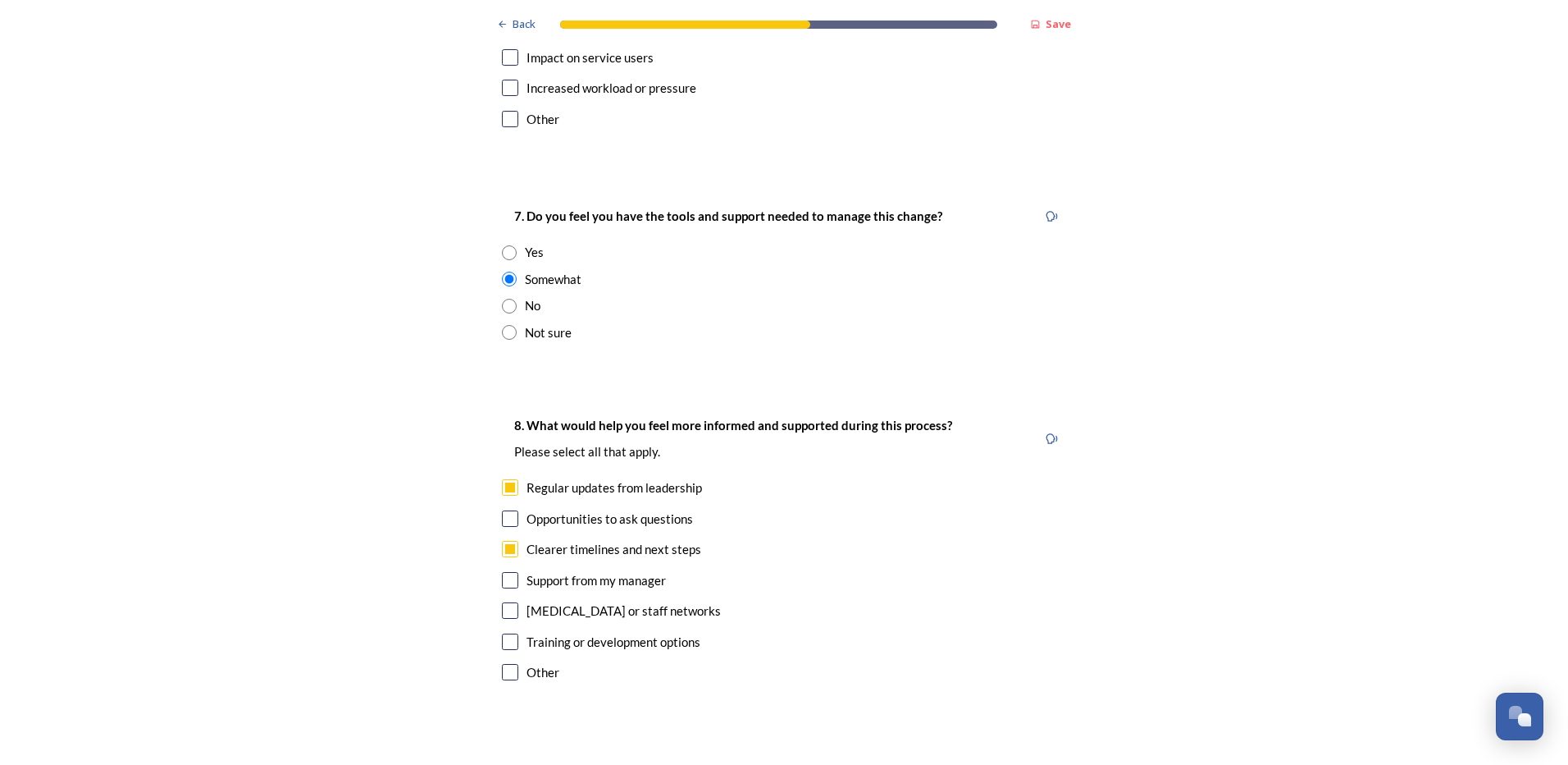
checkbox input "true"
click at [504, 469] on input "checkbox" at bounding box center [510, 641] width 16 height 16
checkbox input "true"
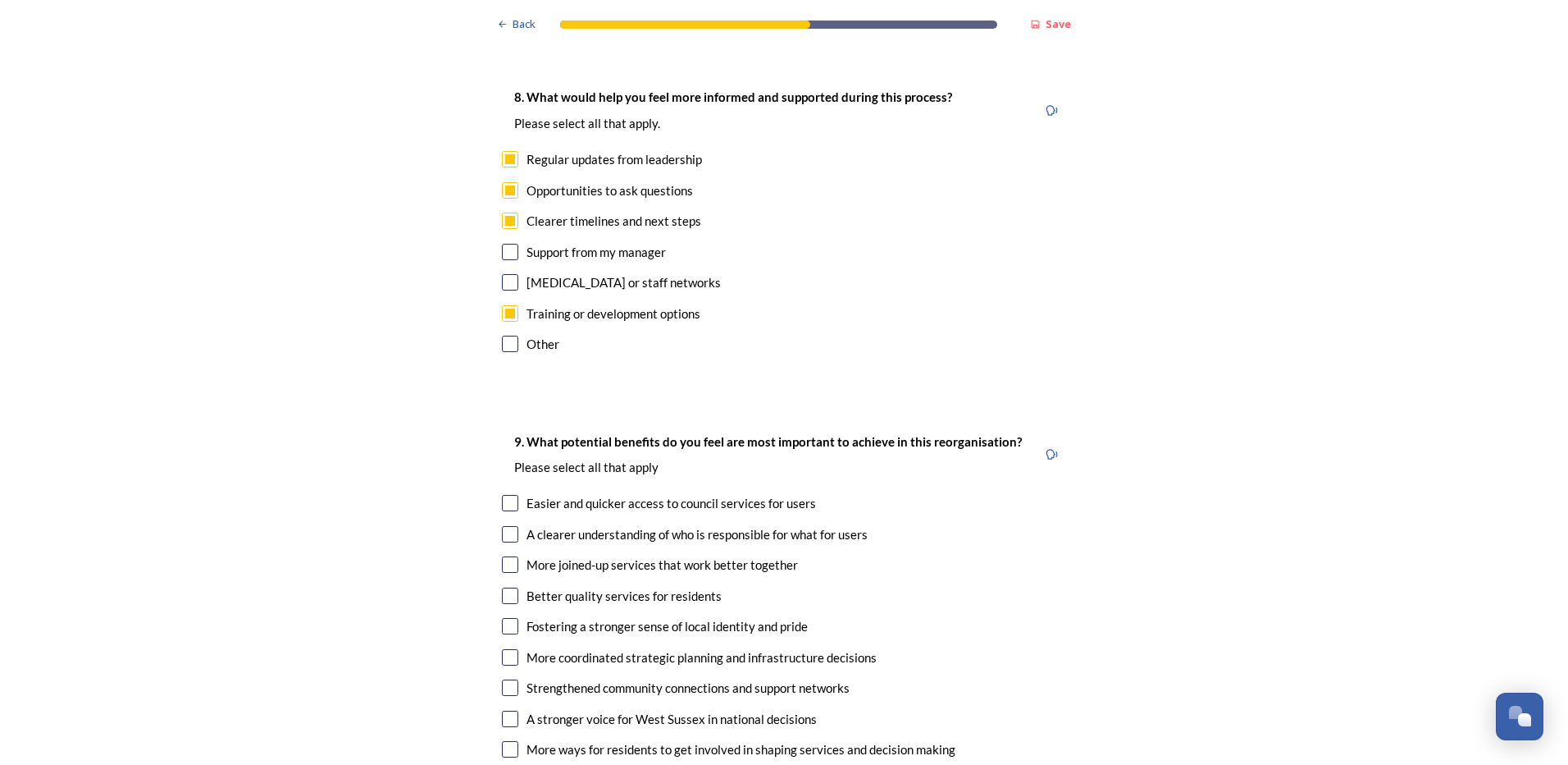
scroll to position [3940, 0]
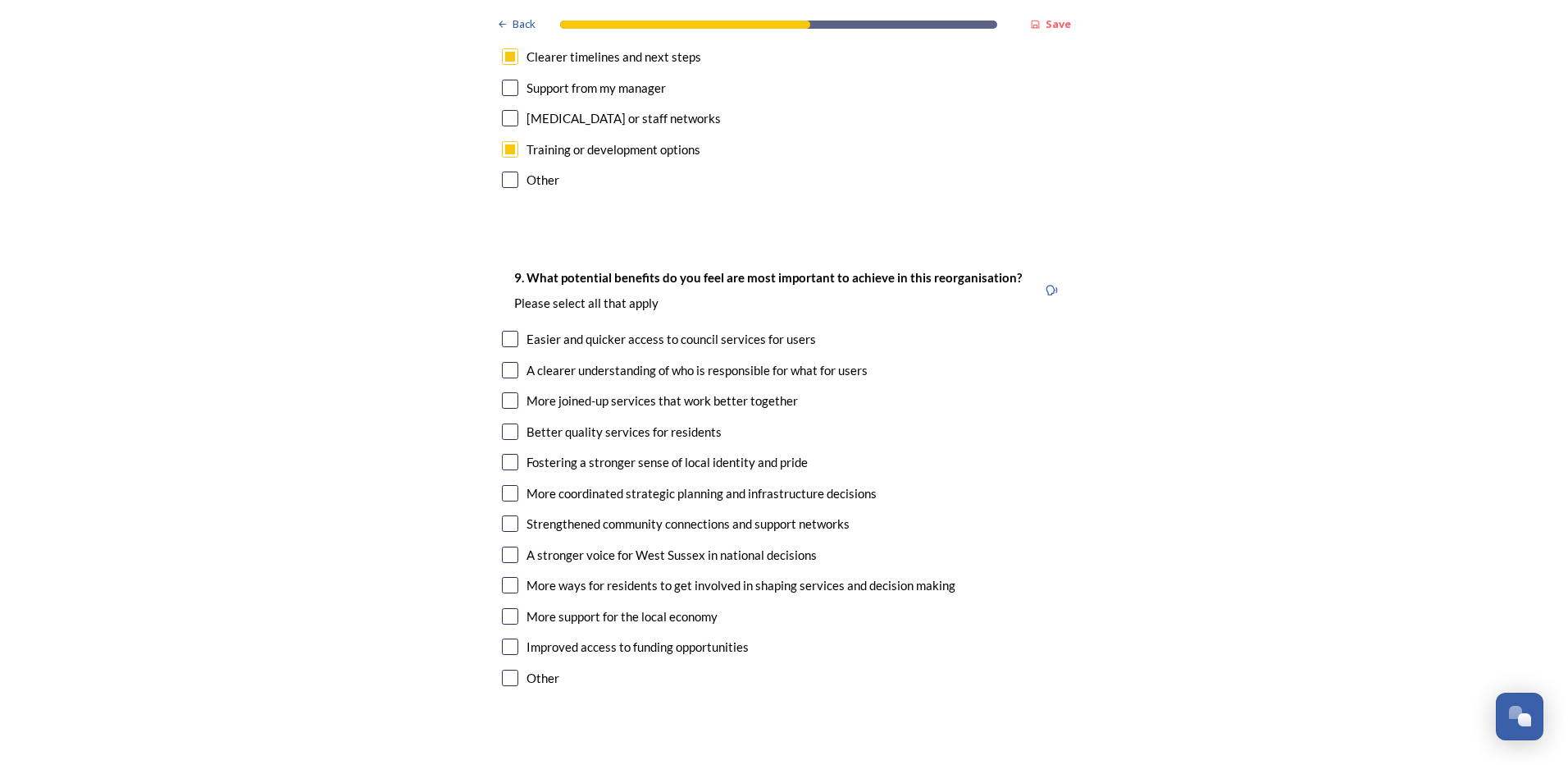
click at [503, 392] on input "checkbox" at bounding box center [510, 400] width 16 height 16
checkbox input "true"
click at [502, 424] on input "checkbox" at bounding box center [510, 432] width 16 height 16
checkbox input "true"
click at [503, 469] on input "checkbox" at bounding box center [510, 493] width 16 height 16
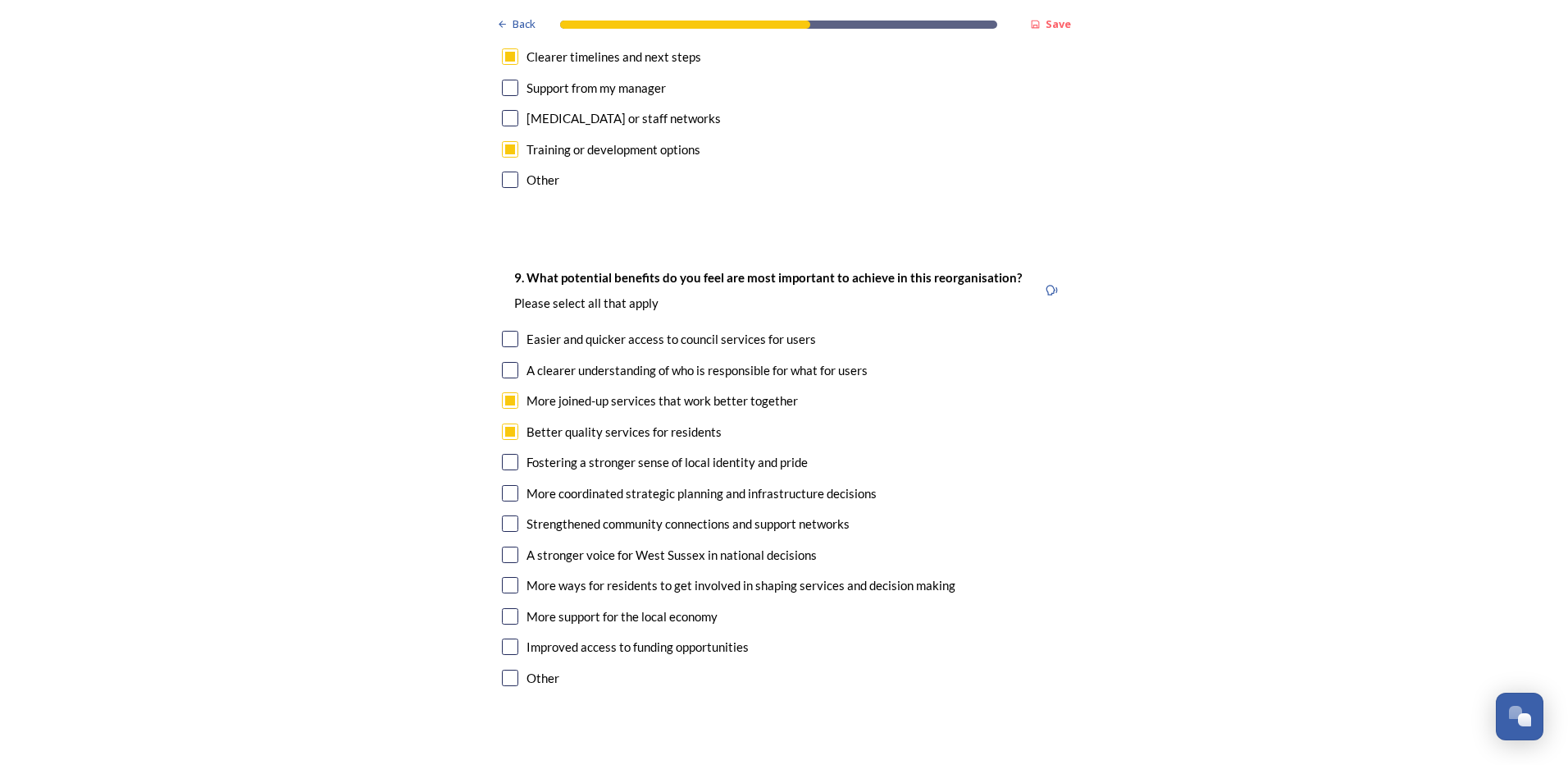
checkbox input "true"
click at [507, 331] on input "checkbox" at bounding box center [510, 339] width 16 height 16
checkbox input "true"
click at [507, 295] on div "9. What potential benefits do you feel are most important to achieve in this re…" at bounding box center [784, 480] width 590 height 457
click at [507, 362] on input "checkbox" at bounding box center [510, 370] width 16 height 16
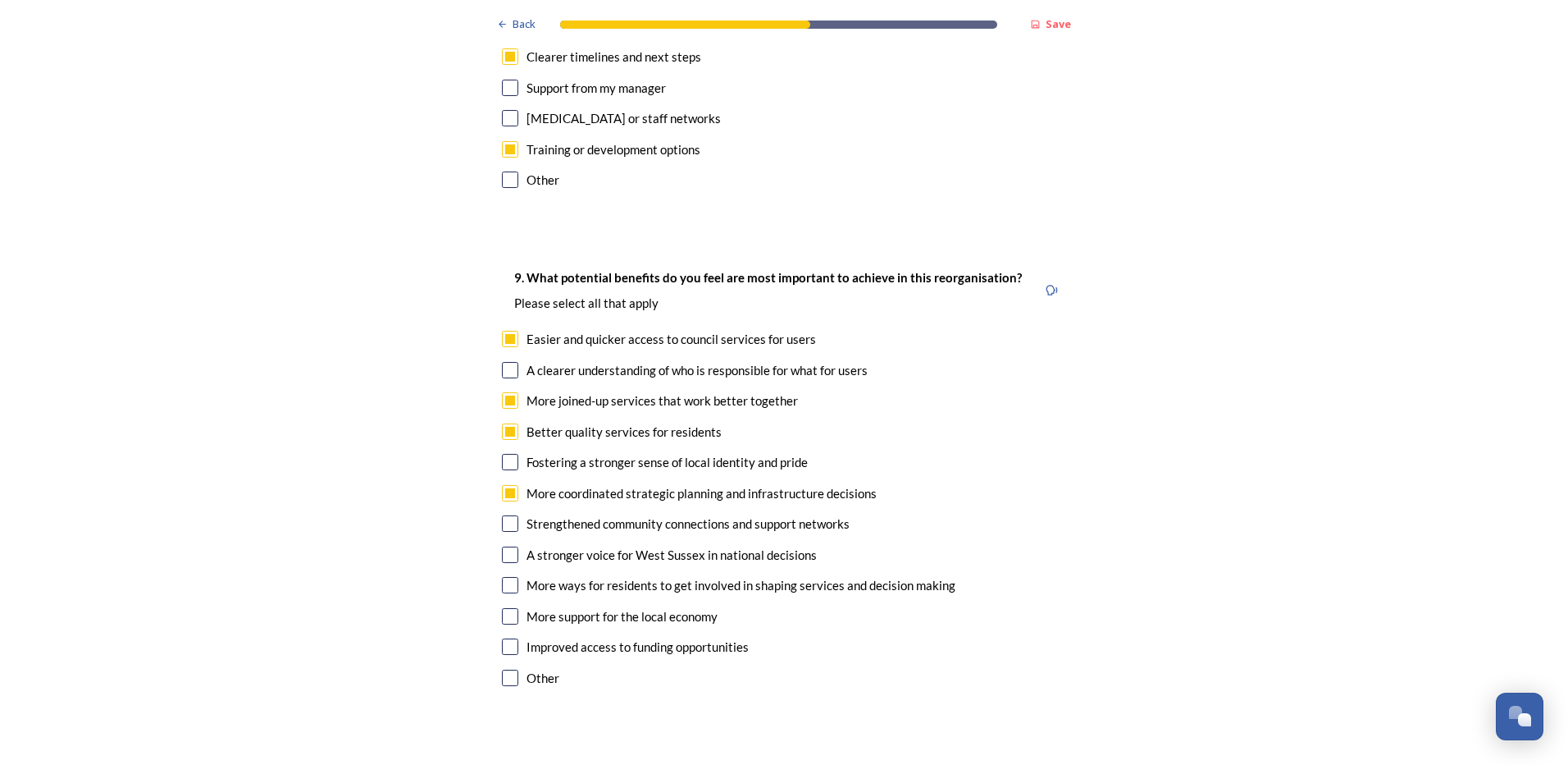
checkbox input "true"
click at [502, 469] on input "checkbox" at bounding box center [510, 524] width 16 height 16
checkbox input "true"
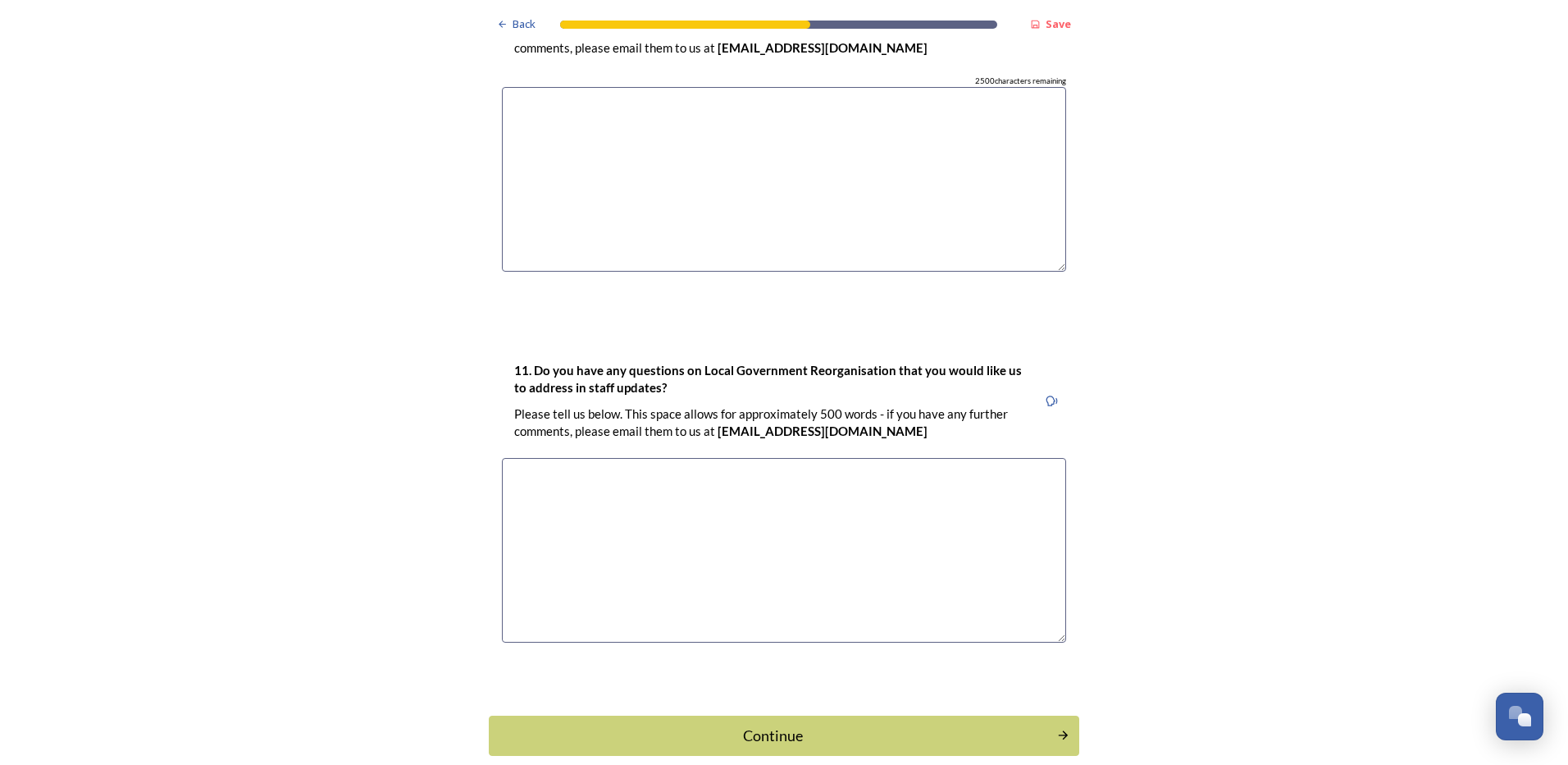
scroll to position [4746, 0]
click at [771, 469] on div "Continue" at bounding box center [773, 734] width 555 height 22
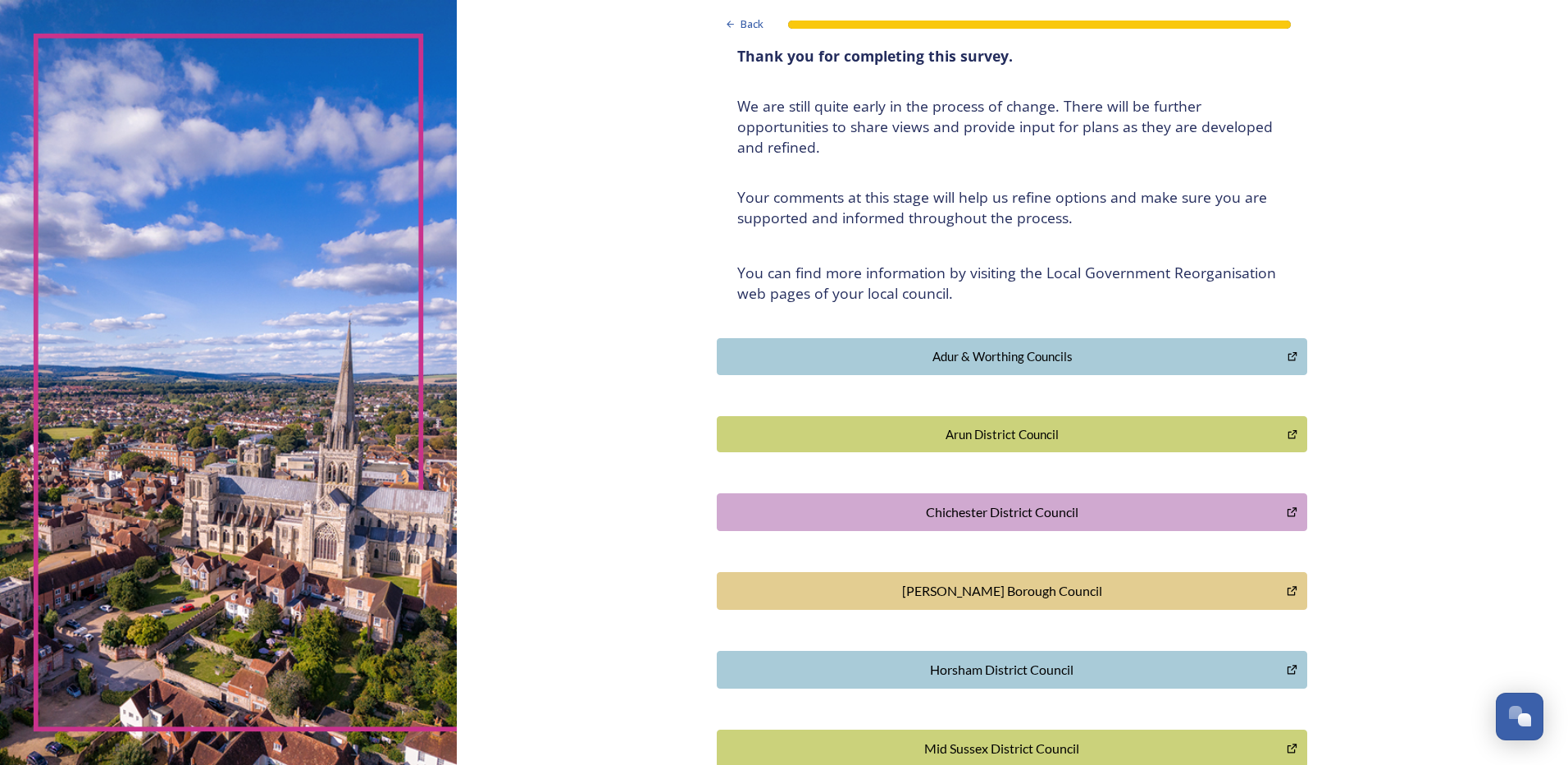
scroll to position [0, 0]
